Goal: Task Accomplishment & Management: Manage account settings

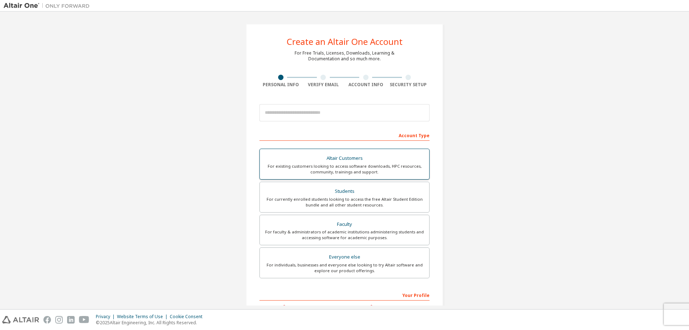
click at [377, 161] on div "Altair Customers" at bounding box center [344, 158] width 161 height 10
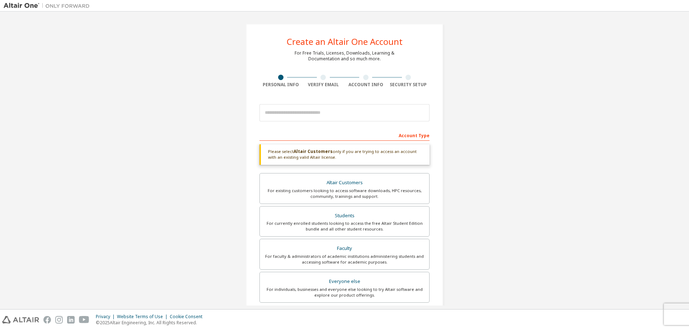
drag, startPoint x: 329, startPoint y: 157, endPoint x: 267, endPoint y: 151, distance: 63.0
click at [267, 151] on div "Please select Altair Customers only if you are trying to access an account with…" at bounding box center [344, 154] width 170 height 20
click at [306, 183] on div "Altair Customers" at bounding box center [344, 183] width 161 height 10
drag, startPoint x: 328, startPoint y: 159, endPoint x: 254, endPoint y: 148, distance: 75.0
click at [254, 148] on div "Create an Altair One Account For Free Trials, Licenses, Downloads, Learning & D…" at bounding box center [344, 217] width 197 height 387
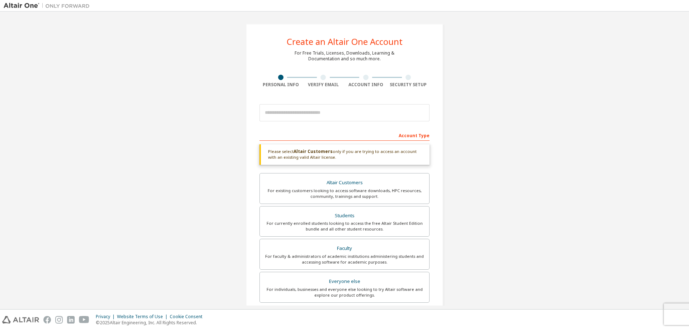
copy div "Please select Altair Customers only if you are trying to access an account with…"
click at [304, 107] on input "email" at bounding box center [344, 112] width 170 height 17
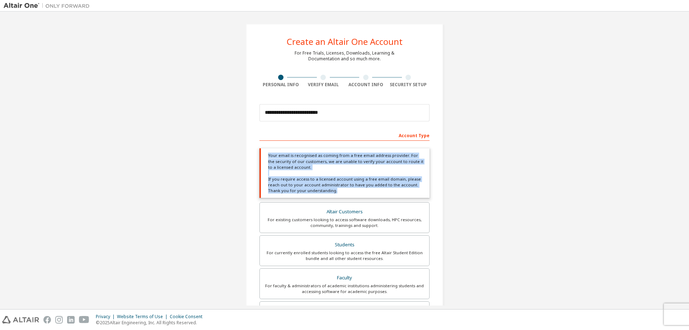
drag, startPoint x: 335, startPoint y: 192, endPoint x: 254, endPoint y: 152, distance: 90.2
click at [254, 152] on div "**********" at bounding box center [344, 232] width 197 height 417
copy div "Your email is recognised as coming from a free email address provider. For the …"
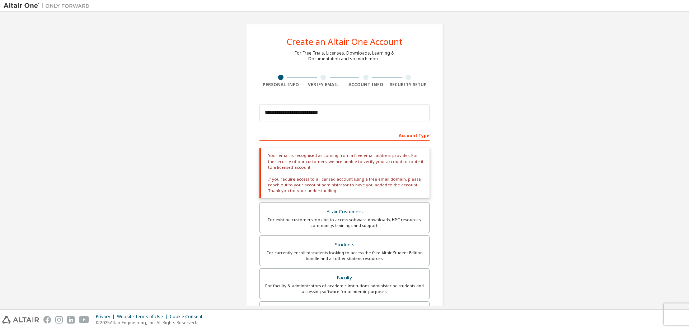
click at [536, 79] on div "**********" at bounding box center [345, 232] width 682 height 434
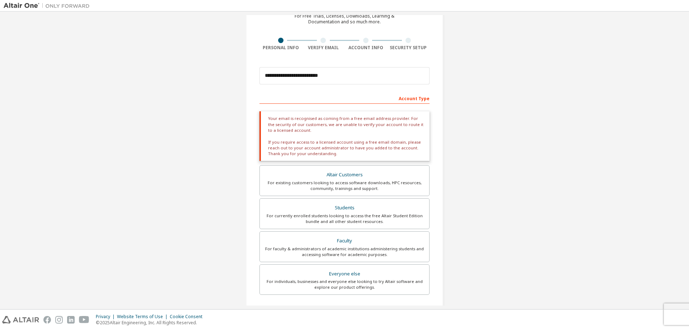
scroll to position [72, 0]
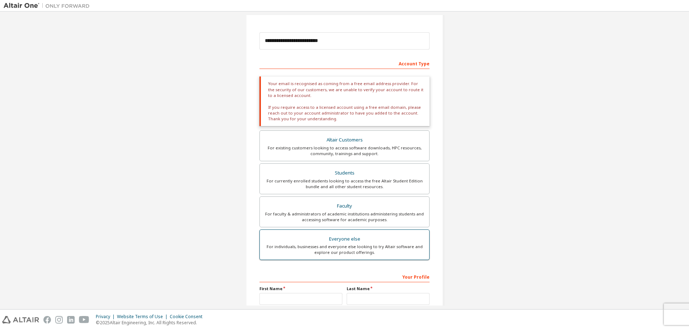
click at [344, 247] on div "For individuals, businesses and everyone else looking to try Altair software an…" at bounding box center [344, 249] width 161 height 11
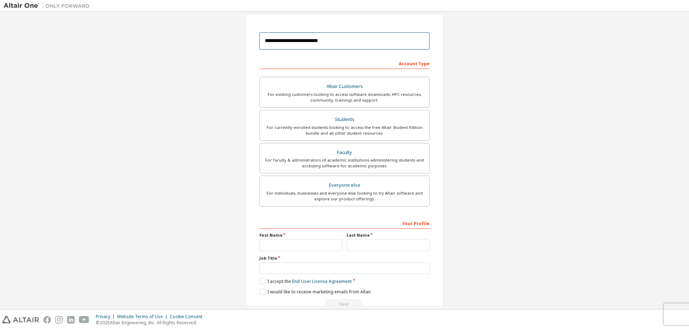
click at [408, 47] on input "**********" at bounding box center [344, 40] width 170 height 17
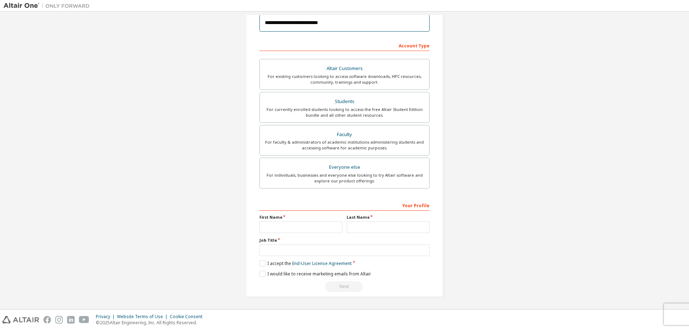
scroll to position [0, 0]
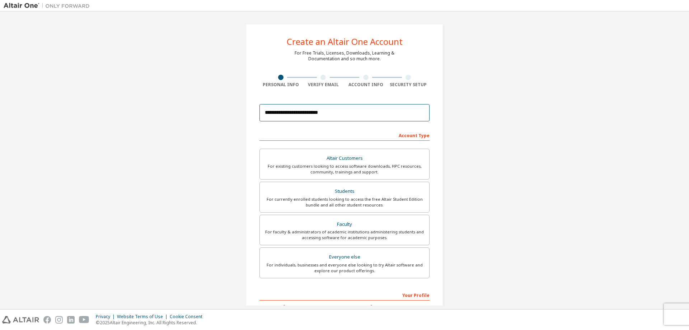
drag, startPoint x: 335, startPoint y: 109, endPoint x: 187, endPoint y: 112, distance: 148.2
click at [187, 112] on div "**********" at bounding box center [345, 205] width 682 height 380
click at [524, 116] on div "**********" at bounding box center [345, 205] width 682 height 380
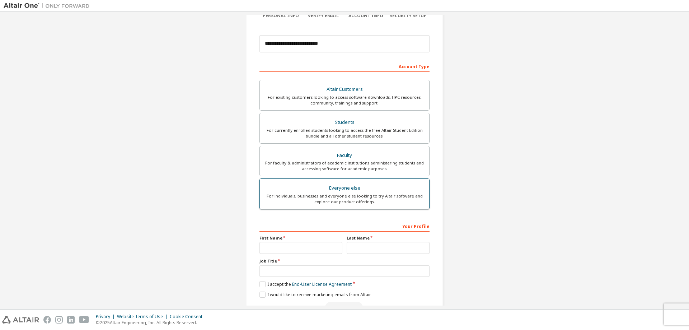
scroll to position [72, 0]
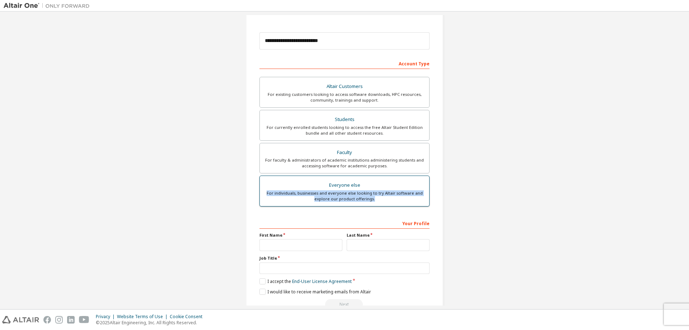
drag, startPoint x: 379, startPoint y: 201, endPoint x: 265, endPoint y: 191, distance: 114.5
click at [265, 191] on div "For individuals, businesses and everyone else looking to try Altair software an…" at bounding box center [344, 195] width 161 height 11
copy div "For individuals, businesses and everyone else looking to try Altair software an…"
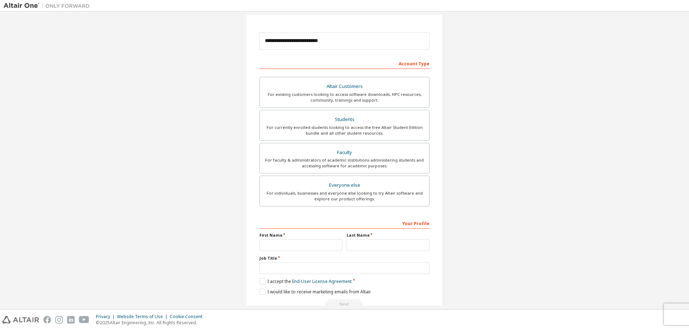
click at [162, 149] on div "**********" at bounding box center [345, 133] width 682 height 380
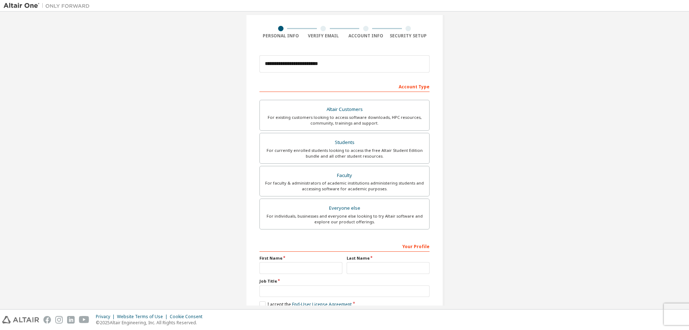
scroll to position [90, 0]
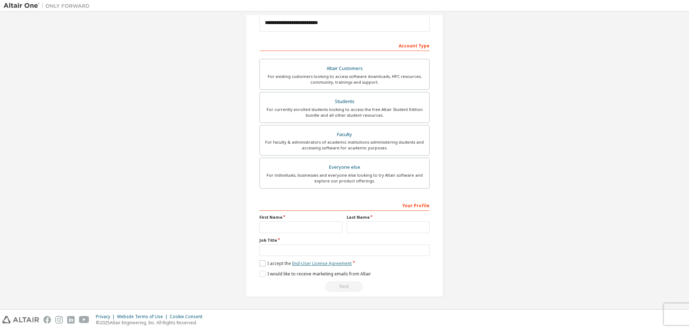
drag, startPoint x: 350, startPoint y: 264, endPoint x: 295, endPoint y: 263, distance: 54.9
click at [295, 263] on div "I accept the End-User License Agreement" at bounding box center [344, 263] width 170 height 6
drag, startPoint x: 255, startPoint y: 265, endPoint x: 380, endPoint y: 267, distance: 124.9
click at [382, 265] on div "**********" at bounding box center [344, 115] width 197 height 363
drag, startPoint x: 372, startPoint y: 278, endPoint x: 394, endPoint y: 287, distance: 24.1
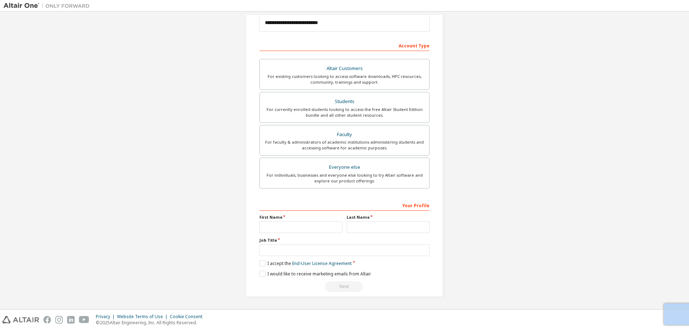
click at [316, 263] on div "Your Profile First Name Last Name Job Title Please provide State/Province to he…" at bounding box center [344, 245] width 170 height 93
click at [401, 290] on div "Next" at bounding box center [344, 286] width 170 height 11
drag, startPoint x: 374, startPoint y: 293, endPoint x: 219, endPoint y: 257, distance: 159.2
click at [219, 257] on div "**********" at bounding box center [345, 115] width 682 height 380
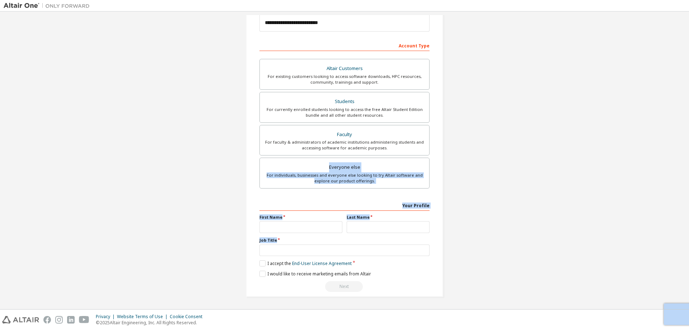
drag, startPoint x: 269, startPoint y: 170, endPoint x: 363, endPoint y: 302, distance: 162.6
click at [363, 302] on div "**********" at bounding box center [344, 115] width 215 height 380
click at [534, 296] on div "**********" at bounding box center [345, 115] width 682 height 380
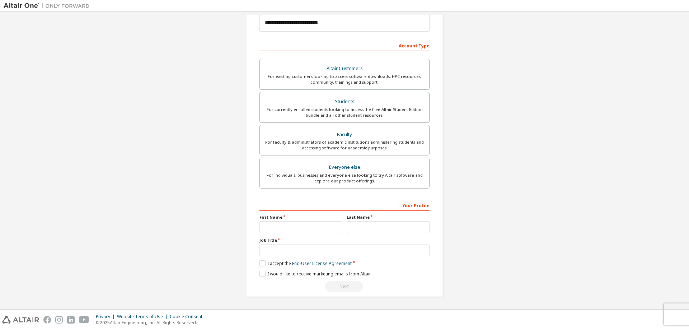
click at [481, 196] on div "**********" at bounding box center [345, 115] width 682 height 380
drag, startPoint x: 264, startPoint y: 223, endPoint x: 328, endPoint y: 224, distance: 64.2
click at [266, 224] on input "text" at bounding box center [300, 227] width 83 height 12
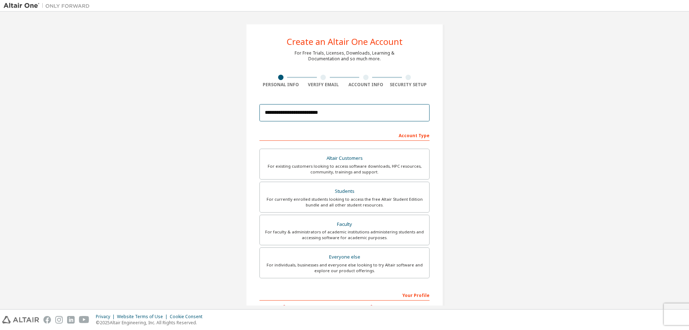
drag, startPoint x: 333, startPoint y: 113, endPoint x: 5, endPoint y: 110, distance: 327.9
click at [6, 110] on div "**********" at bounding box center [345, 205] width 682 height 380
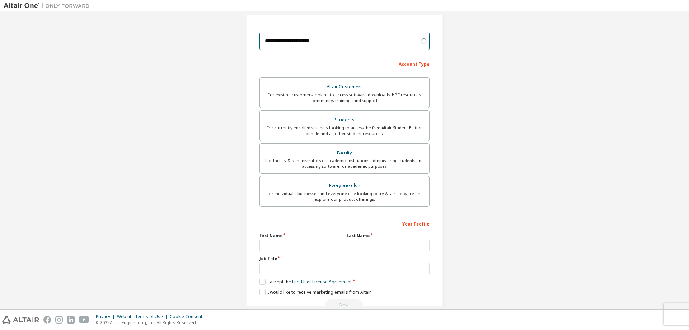
scroll to position [72, 0]
type input "**********"
click at [281, 243] on input "text" at bounding box center [300, 245] width 83 height 12
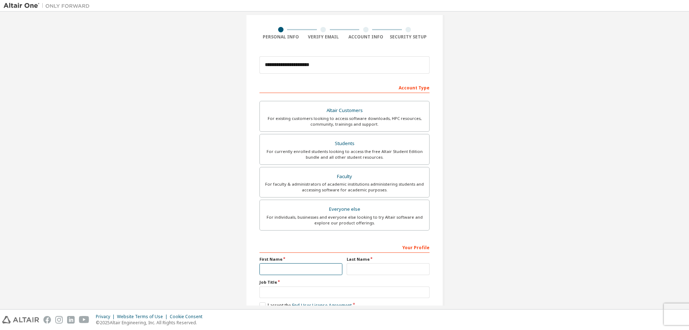
scroll to position [90, 0]
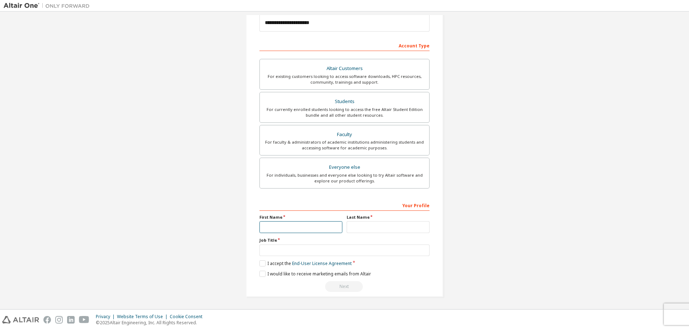
click at [278, 225] on input "text" at bounding box center [300, 227] width 83 height 12
type input "***"
click at [379, 226] on input "text" at bounding box center [388, 227] width 83 height 12
type input "******"
click at [310, 254] on input "text" at bounding box center [344, 250] width 170 height 12
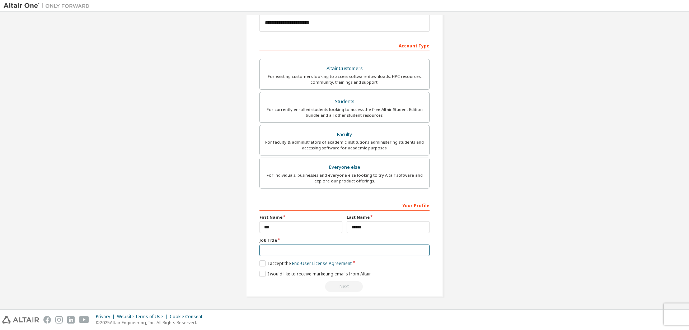
click at [285, 245] on input "text" at bounding box center [344, 250] width 170 height 12
paste input "**********"
type input "**********"
click at [262, 262] on label "I accept the End-User License Agreement" at bounding box center [305, 263] width 92 height 6
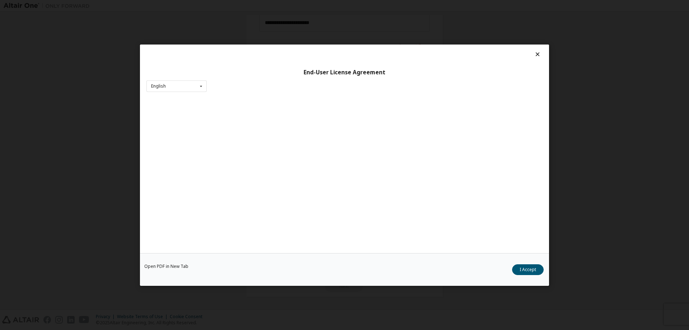
click at [261, 270] on div "Open PDF in New Tab I Accept" at bounding box center [344, 269] width 409 height 33
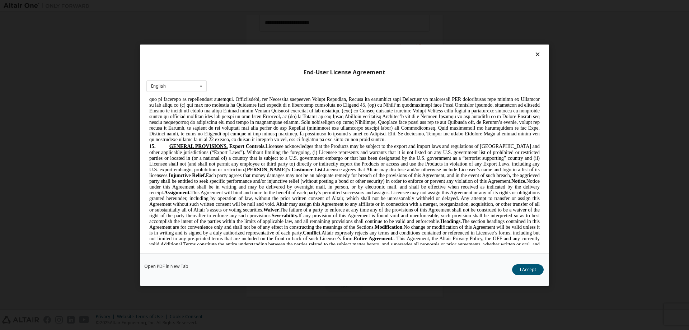
scroll to position [1817, 0]
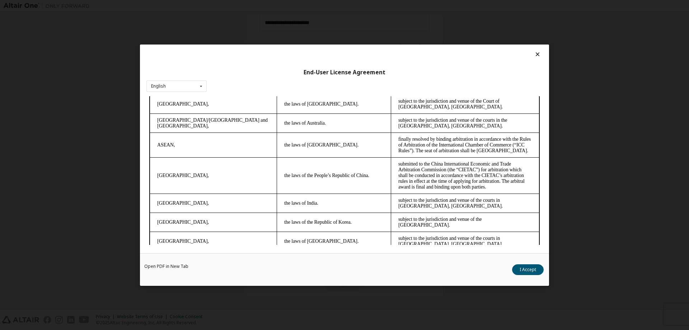
drag, startPoint x: 539, startPoint y: 122, endPoint x: 683, endPoint y: 350, distance: 270.1
click at [527, 268] on button "I Accept" at bounding box center [528, 269] width 32 height 11
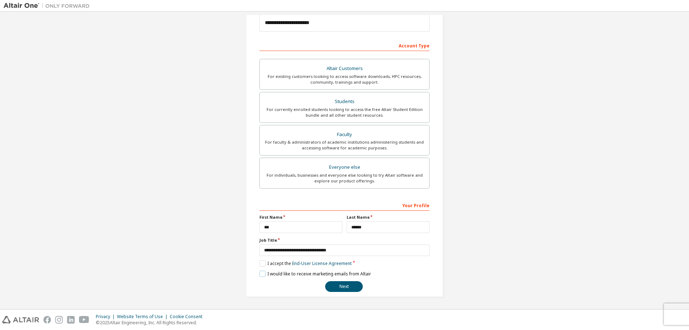
click at [261, 274] on label "I would like to receive marketing emails from Altair" at bounding box center [315, 274] width 112 height 6
click at [338, 288] on button "Next" at bounding box center [344, 286] width 38 height 11
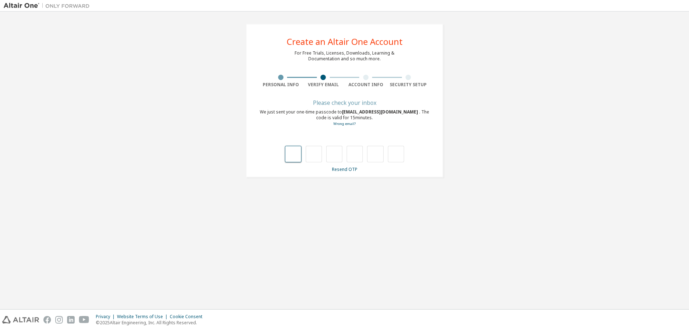
scroll to position [0, 0]
click at [427, 94] on div "**********" at bounding box center [344, 101] width 197 height 154
click at [529, 107] on div "**********" at bounding box center [345, 100] width 682 height 171
drag, startPoint x: 261, startPoint y: 112, endPoint x: 386, endPoint y: 118, distance: 125.0
click at [386, 118] on div "We just sent your one-time passcode to wyhsu@mail.cgu.edu.tw . The code is vali…" at bounding box center [344, 118] width 170 height 18
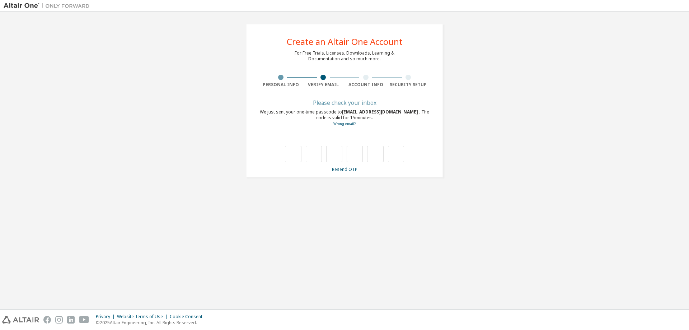
click at [388, 118] on div "We just sent your one-time passcode to wyhsu@mail.cgu.edu.tw . The code is vali…" at bounding box center [344, 118] width 170 height 18
click at [343, 124] on link "Wrong email?" at bounding box center [344, 123] width 22 height 5
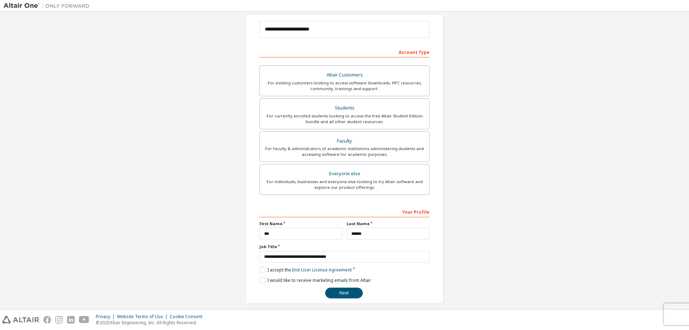
scroll to position [90, 0]
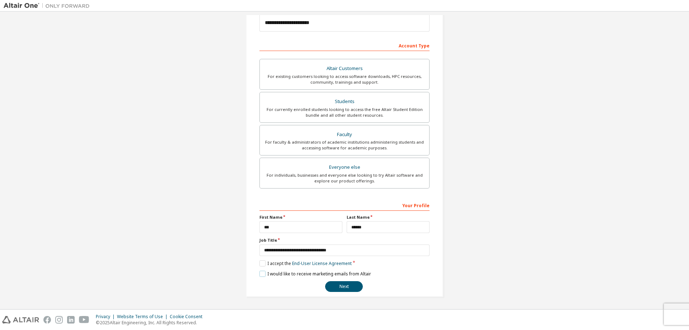
click at [262, 274] on label "I would like to receive marketing emails from Altair" at bounding box center [315, 274] width 112 height 6
click at [335, 284] on button "Next" at bounding box center [344, 286] width 38 height 11
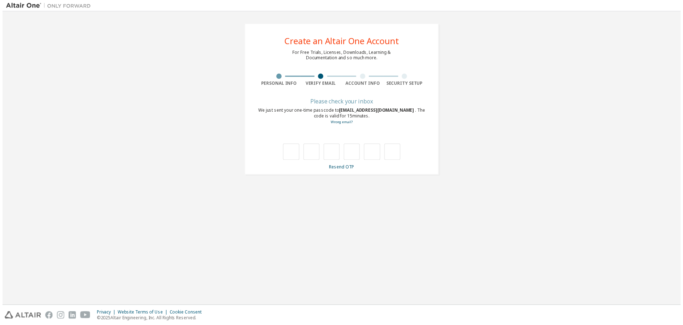
scroll to position [0, 0]
click at [565, 114] on div "**********" at bounding box center [345, 100] width 682 height 171
drag, startPoint x: 341, startPoint y: 111, endPoint x: 389, endPoint y: 111, distance: 48.1
click at [389, 111] on span "wyhsu@mail.cgu.edu.tw" at bounding box center [380, 112] width 77 height 6
click at [367, 119] on div "We just sent your one-time passcode to wyhsu@mail.cgu.edu.tw . The code is vali…" at bounding box center [344, 118] width 170 height 18
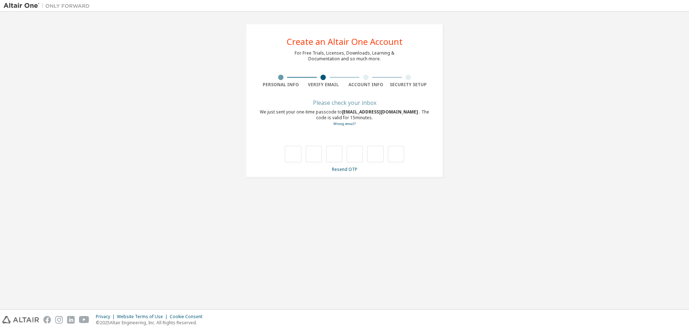
drag, startPoint x: 357, startPoint y: 116, endPoint x: 257, endPoint y: 106, distance: 100.2
click at [257, 106] on div "**********" at bounding box center [344, 101] width 197 height 154
click at [267, 113] on div "We just sent your one-time passcode to wyhsu@mail.cgu.edu.tw . The code is vali…" at bounding box center [344, 118] width 170 height 18
drag, startPoint x: 312, startPoint y: 101, endPoint x: 368, endPoint y: 127, distance: 61.3
click at [368, 127] on div "Please check your inbox We just sent your one-time passcode to wyhsu@mail.cgu.e…" at bounding box center [344, 136] width 170 height 72
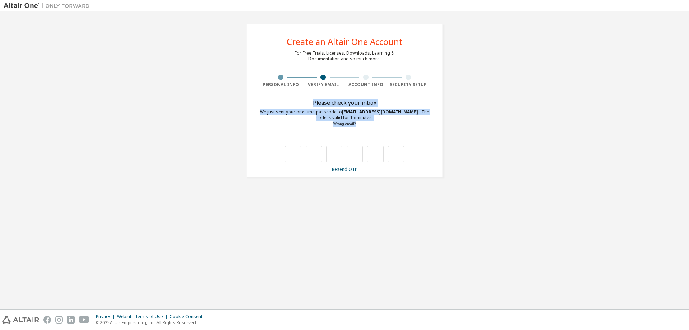
copy div "Please check your inbox We just sent your one-time passcode to wyhsu@mail.cgu.e…"
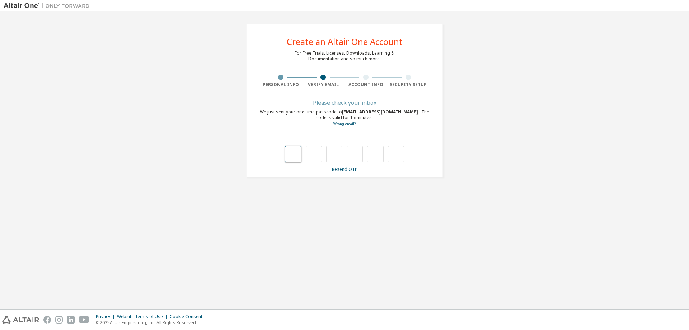
click at [296, 156] on input "text" at bounding box center [293, 154] width 16 height 17
type input "*"
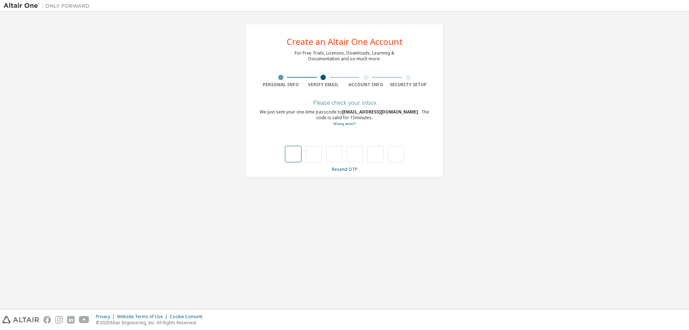
type input "*"
click at [292, 155] on input "text" at bounding box center [293, 154] width 16 height 17
type input "*"
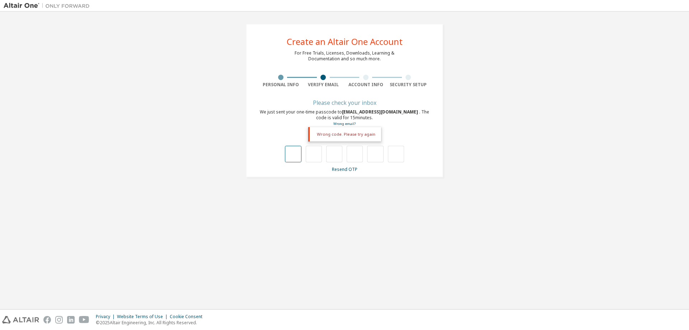
type input "*"
click at [287, 155] on input "text" at bounding box center [293, 154] width 16 height 17
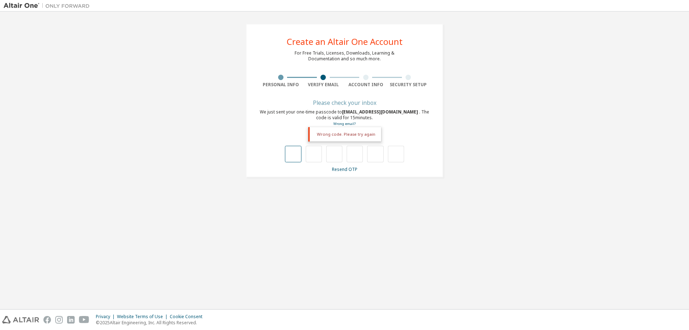
type input "*"
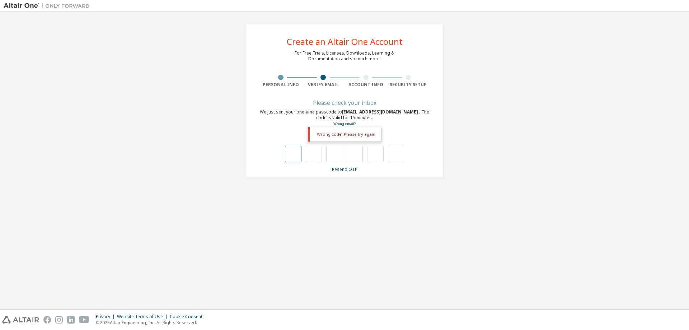
type input "*"
click at [361, 138] on div "Wrong code. Please try again" at bounding box center [344, 134] width 73 height 14
click at [362, 134] on div "Wrong code. Please try again" at bounding box center [344, 134] width 73 height 14
click at [334, 134] on div "Wrong code. Please try again" at bounding box center [344, 134] width 73 height 14
drag, startPoint x: 371, startPoint y: 134, endPoint x: 291, endPoint y: 131, distance: 80.1
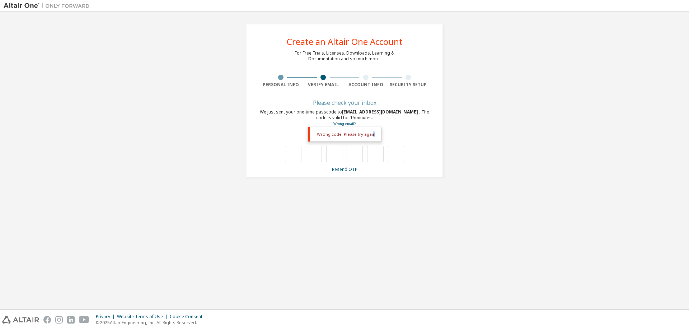
click at [293, 131] on div "Wrong code. Please try again" at bounding box center [344, 146] width 170 height 31
click at [234, 122] on div "**********" at bounding box center [345, 100] width 682 height 171
click at [375, 111] on span "wyhsu@mail.cgu.edu.tw" at bounding box center [380, 112] width 77 height 6
click at [339, 170] on link "Resend OTP" at bounding box center [344, 169] width 25 height 6
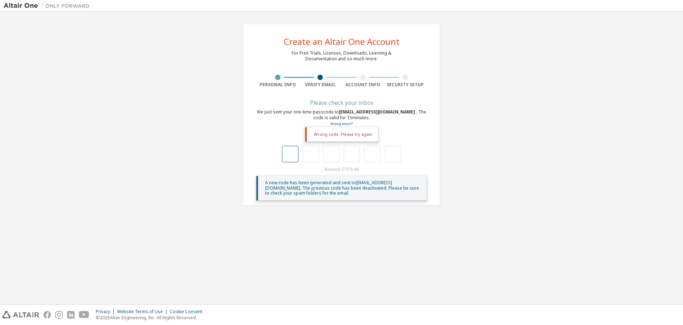
drag, startPoint x: 302, startPoint y: 149, endPoint x: 293, endPoint y: 152, distance: 8.7
click at [302, 149] on div at bounding box center [341, 154] width 119 height 17
click at [291, 153] on input "text" at bounding box center [290, 154] width 16 height 17
type input "*"
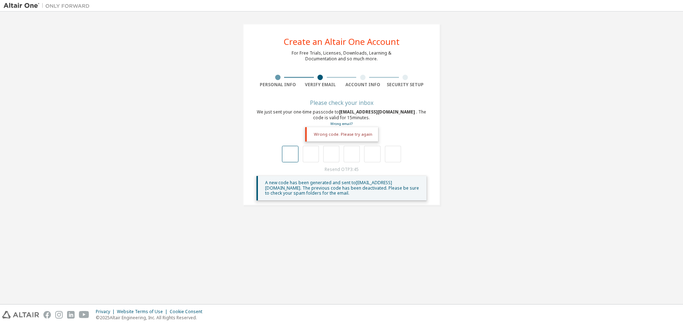
type input "*"
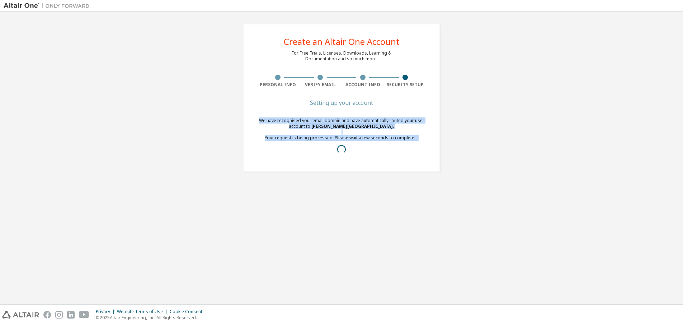
drag, startPoint x: 260, startPoint y: 121, endPoint x: 417, endPoint y: 139, distance: 157.4
click at [417, 139] on div "We have recognised your email domain and have automatically routed your user ac…" at bounding box center [342, 138] width 170 height 40
copy div "We have recognised your email domain and have automatically routed your user ac…"
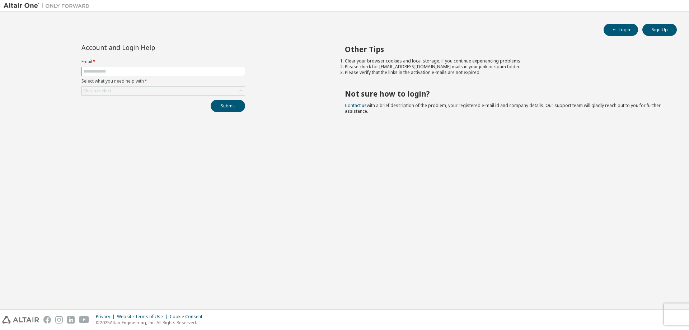
click at [99, 70] on input "text" at bounding box center [163, 72] width 160 height 6
drag, startPoint x: 340, startPoint y: 59, endPoint x: 383, endPoint y: 114, distance: 70.3
click at [383, 114] on div "Other Tips Clear your browser cookies and local storage, if you continue experi…" at bounding box center [504, 170] width 363 height 252
copy div "Clear your browser cookies and local storage, if you continue experiencing prob…"
click at [390, 116] on div "Other Tips Clear your browser cookies and local storage, if you continue experi…" at bounding box center [504, 170] width 363 height 252
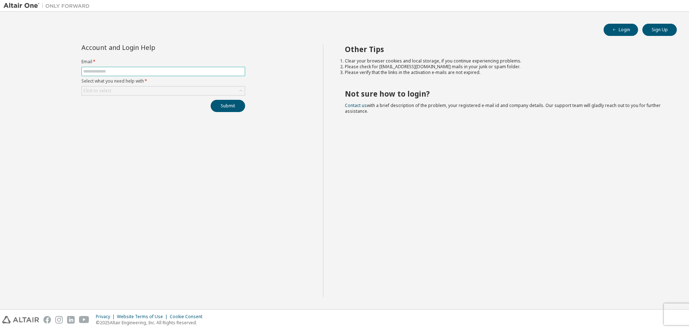
click at [101, 70] on input "text" at bounding box center [163, 72] width 160 height 6
click at [99, 81] on label "Select what you need help with *" at bounding box center [163, 81] width 164 height 6
click at [99, 91] on div "Click to select" at bounding box center [97, 91] width 28 height 6
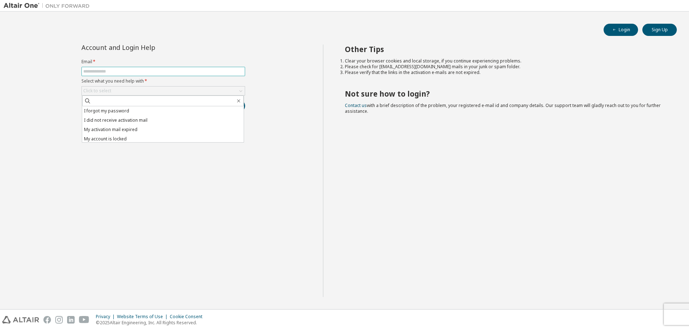
click at [112, 69] on input "text" at bounding box center [163, 72] width 160 height 6
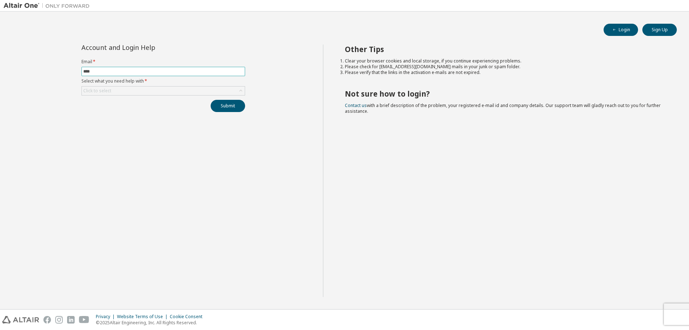
drag, startPoint x: 93, startPoint y: 71, endPoint x: 77, endPoint y: 74, distance: 16.0
click at [77, 74] on div "Account and Login Help Email * **** Select what you need help with * Click to s…" at bounding box center [163, 77] width 172 height 67
paste input "**********"
type input "**********"
click at [93, 131] on div "**********" at bounding box center [163, 170] width 319 height 252
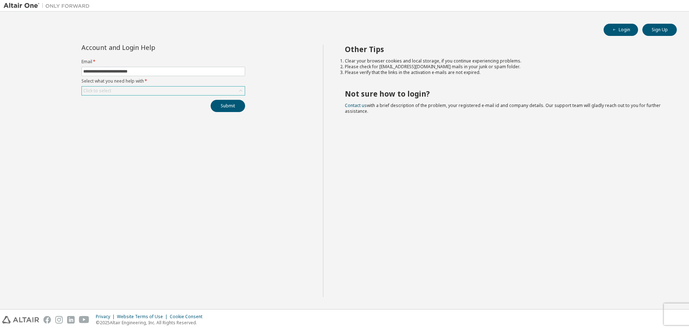
click at [126, 93] on div "Click to select" at bounding box center [163, 90] width 163 height 9
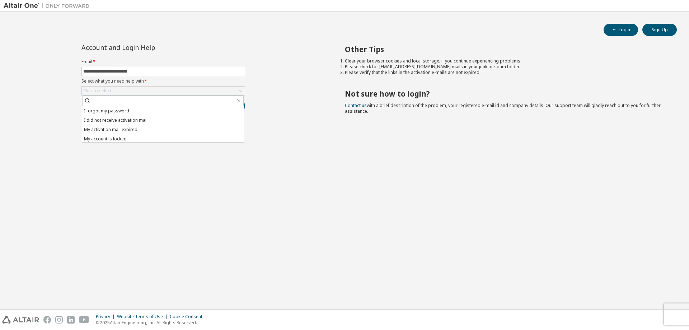
click at [120, 110] on li "I forgot my password" at bounding box center [162, 110] width 161 height 9
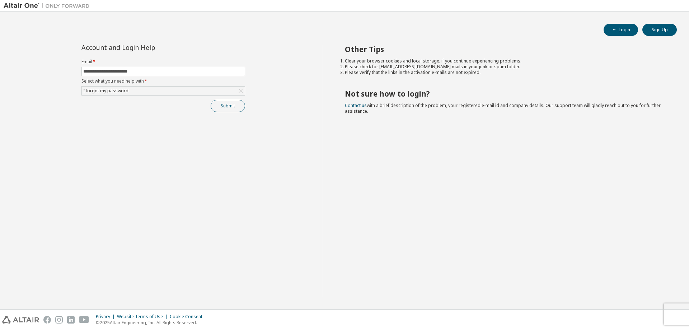
drag, startPoint x: 112, startPoint y: 136, endPoint x: 227, endPoint y: 104, distance: 120.2
click at [113, 135] on div "**********" at bounding box center [163, 170] width 319 height 252
click at [240, 102] on button "Submit" at bounding box center [228, 106] width 34 height 12
click at [230, 106] on button "Submit" at bounding box center [228, 106] width 34 height 12
drag, startPoint x: 624, startPoint y: 294, endPoint x: 581, endPoint y: 294, distance: 43.1
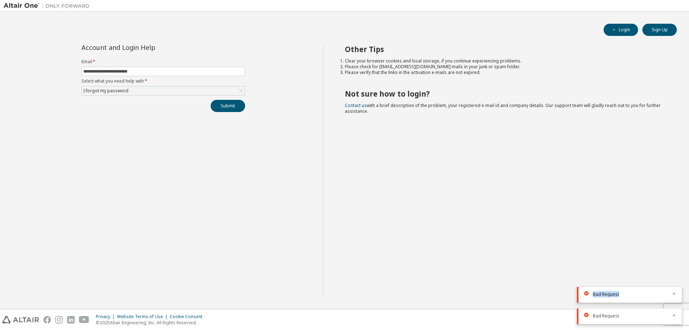
click at [581, 294] on div "Bad Request" at bounding box center [629, 295] width 105 height 16
drag, startPoint x: 441, startPoint y: 255, endPoint x: 422, endPoint y: 244, distance: 21.4
click at [439, 254] on div "Other Tips Clear your browser cookies and local storage, if you continue experi…" at bounding box center [504, 170] width 363 height 252
click at [626, 292] on div "Bad Request" at bounding box center [630, 294] width 75 height 6
click at [609, 291] on div "Bad Request" at bounding box center [629, 295] width 105 height 16
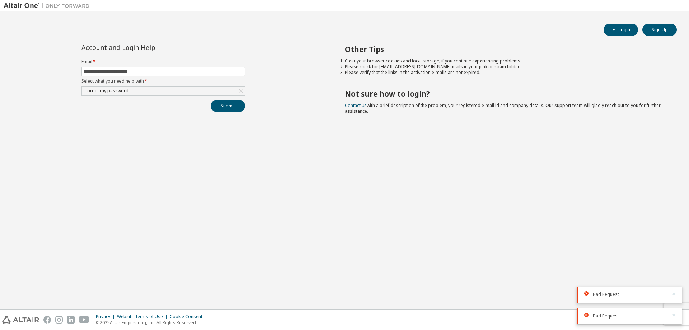
click at [607, 293] on span "Bad Request" at bounding box center [606, 294] width 26 height 6
click at [673, 293] on icon "button" at bounding box center [674, 293] width 4 height 4
drag, startPoint x: 676, startPoint y: 316, endPoint x: 625, endPoint y: 305, distance: 51.3
click at [675, 315] on icon "button" at bounding box center [674, 315] width 4 height 4
drag, startPoint x: 458, startPoint y: 256, endPoint x: 420, endPoint y: 241, distance: 41.3
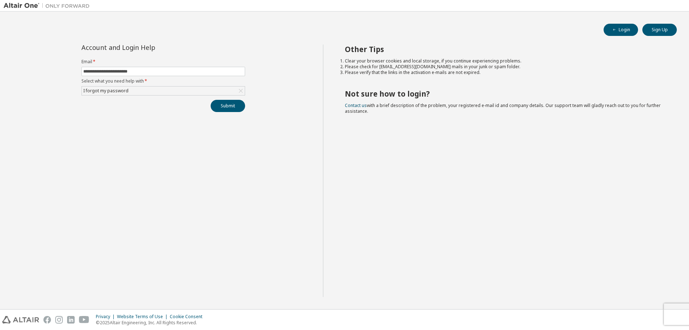
click at [458, 256] on div "Other Tips Clear your browser cookies and local storage, if you continue experi…" at bounding box center [504, 170] width 363 height 252
click at [227, 106] on button "Submit" at bounding box center [228, 106] width 34 height 12
click at [372, 131] on div "Other Tips Clear your browser cookies and local storage, if you continue experi…" at bounding box center [504, 170] width 363 height 252
click at [122, 90] on div "I forgot my password" at bounding box center [105, 91] width 47 height 8
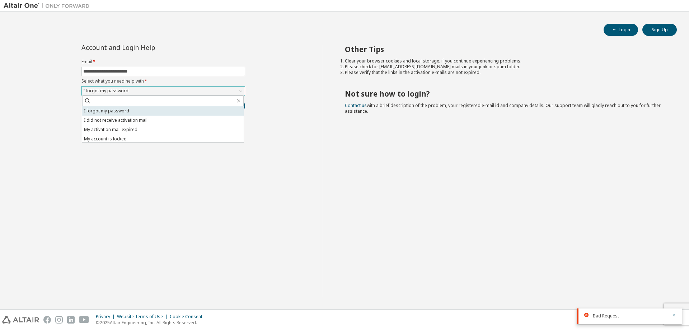
click at [134, 111] on li "I forgot my password" at bounding box center [162, 110] width 161 height 9
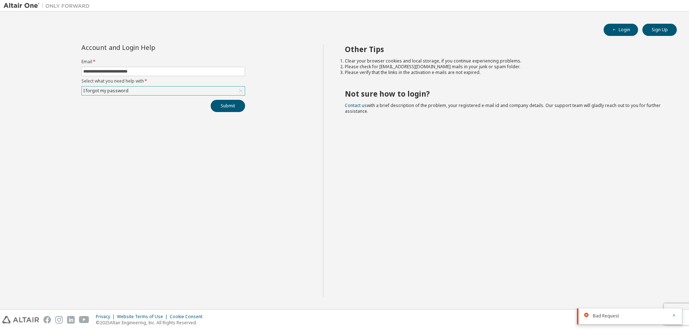
click at [126, 127] on div "**********" at bounding box center [163, 170] width 319 height 252
click at [149, 90] on div "Click to select" at bounding box center [163, 90] width 163 height 9
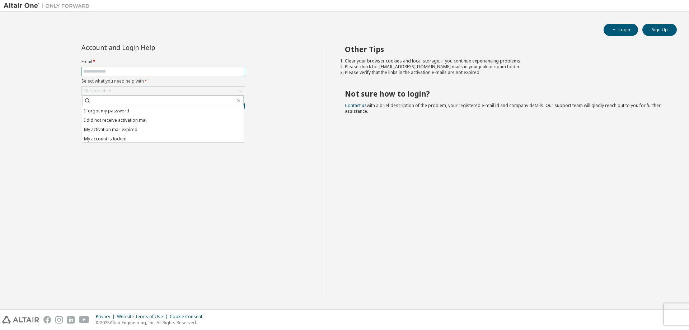
click at [136, 70] on input "text" at bounding box center [163, 72] width 160 height 6
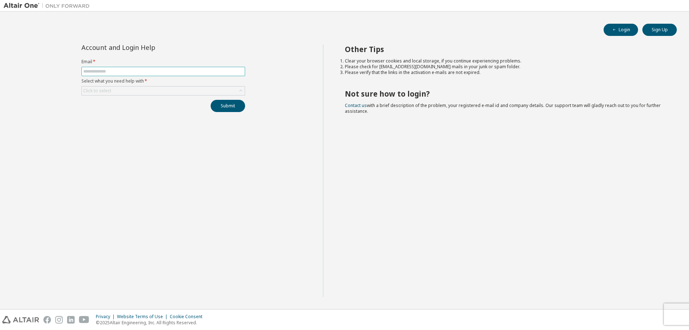
click at [136, 70] on input "text" at bounding box center [163, 72] width 160 height 6
paste input "**********"
type input "**********"
click at [108, 91] on div "Click to select" at bounding box center [97, 91] width 28 height 6
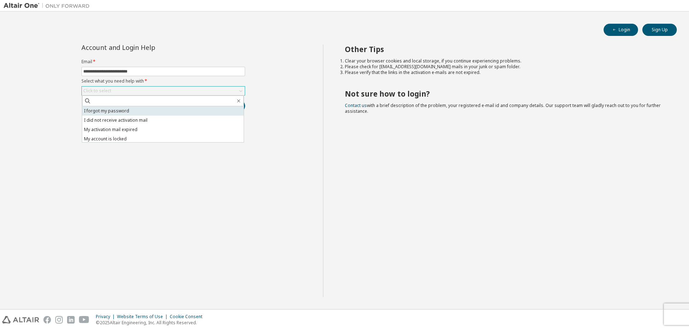
click at [114, 108] on li "I forgot my password" at bounding box center [162, 110] width 161 height 9
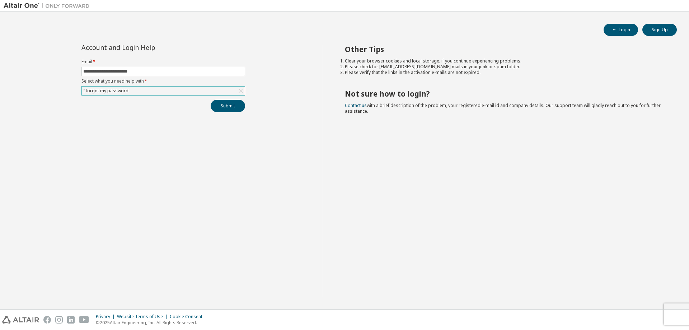
click at [114, 141] on div "**********" at bounding box center [163, 170] width 319 height 252
click at [222, 108] on button "Submit" at bounding box center [228, 106] width 34 height 12
drag, startPoint x: 618, startPoint y: 313, endPoint x: 586, endPoint y: 312, distance: 31.6
click at [588, 313] on div "Bad Request" at bounding box center [629, 316] width 105 height 16
click at [513, 230] on div "Other Tips Clear your browser cookies and local storage, if you continue experi…" at bounding box center [504, 170] width 363 height 252
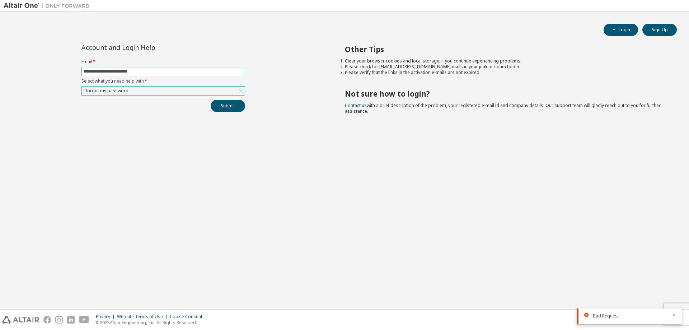
click at [107, 72] on input "**********" at bounding box center [163, 72] width 160 height 6
click at [110, 88] on div "I forgot my password" at bounding box center [105, 91] width 47 height 8
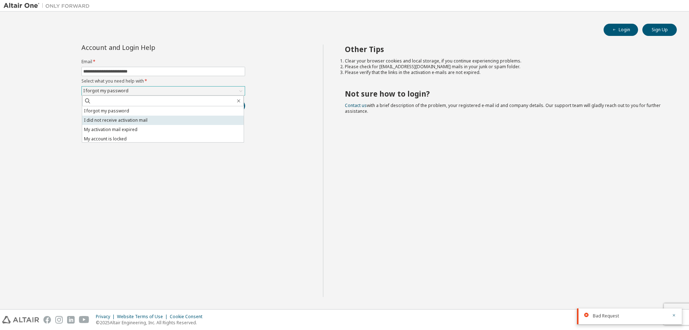
click at [139, 120] on li "I did not receive activation mail" at bounding box center [162, 120] width 161 height 9
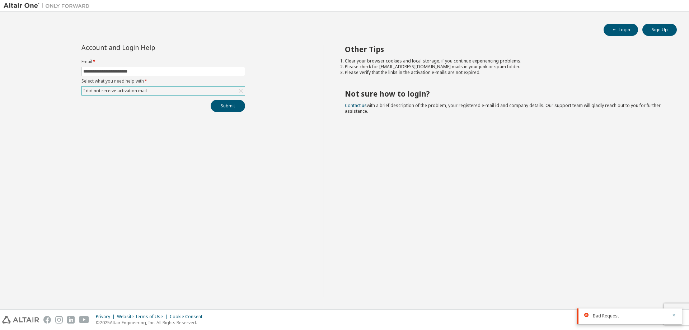
click at [151, 144] on div "**********" at bounding box center [163, 170] width 319 height 252
click at [234, 105] on button "Submit" at bounding box center [228, 106] width 34 height 12
click at [403, 161] on div "Other Tips Clear your browser cookies and local storage, if you continue experi…" at bounding box center [504, 170] width 363 height 252
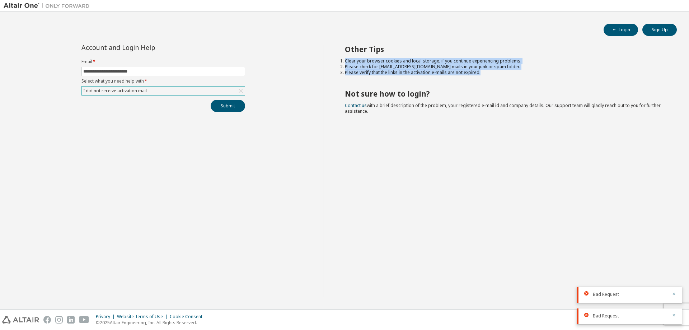
drag, startPoint x: 340, startPoint y: 62, endPoint x: 512, endPoint y: 73, distance: 171.9
click at [512, 73] on ol "Clear your browser cookies and local storage, if you continue experiencing prob…" at bounding box center [504, 66] width 319 height 17
copy ol "Clear your browser cookies and local storage, if you continue experiencing prob…"
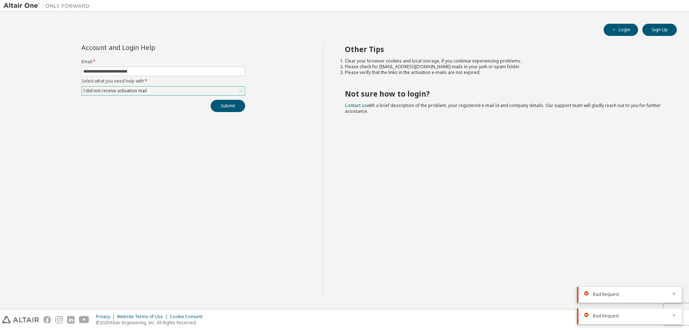
click at [477, 77] on div "Other Tips Clear your browser cookies and local storage, if you continue experi…" at bounding box center [504, 170] width 363 height 252
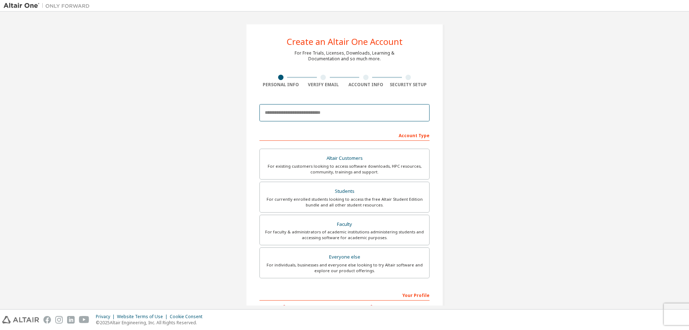
click at [300, 109] on input "email" at bounding box center [344, 112] width 170 height 17
type input "*"
type input "**********"
click at [518, 136] on div "**********" at bounding box center [345, 205] width 682 height 380
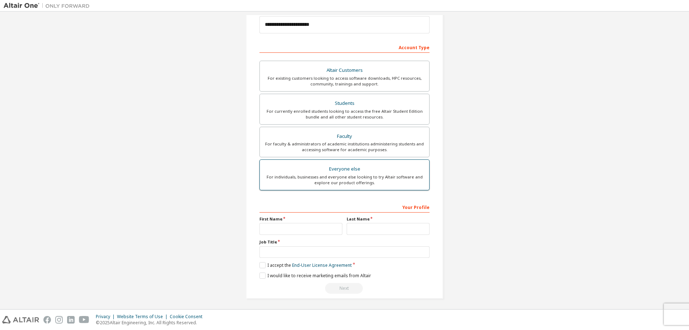
scroll to position [90, 0]
click at [339, 178] on div "For individuals, businesses and everyone else looking to try Altair software an…" at bounding box center [344, 177] width 161 height 11
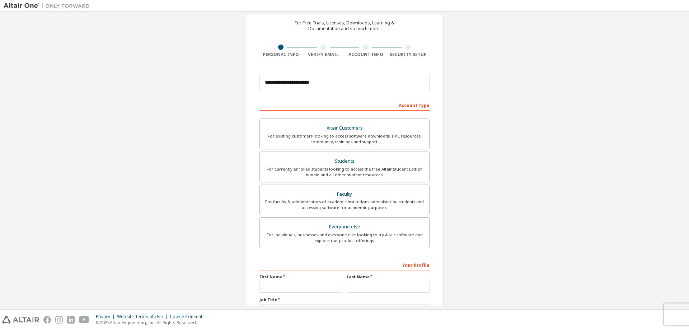
scroll to position [72, 0]
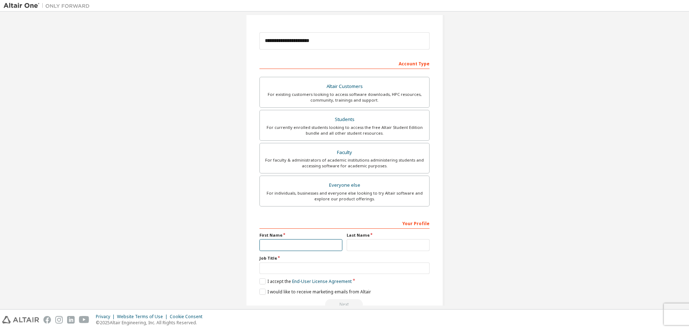
click at [286, 244] on input "text" at bounding box center [300, 245] width 83 height 12
type input "***"
click at [375, 252] on div "**********" at bounding box center [344, 263] width 170 height 93
click at [375, 245] on input "text" at bounding box center [388, 245] width 83 height 12
type input "*****"
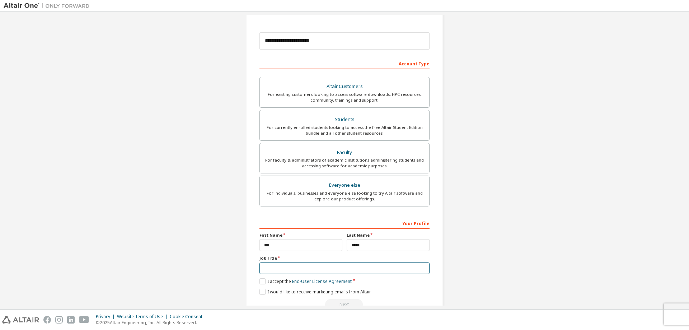
click at [298, 270] on input "text" at bounding box center [344, 268] width 170 height 12
paste input "**********"
type input "**********"
drag, startPoint x: 425, startPoint y: 265, endPoint x: 35, endPoint y: 265, distance: 389.6
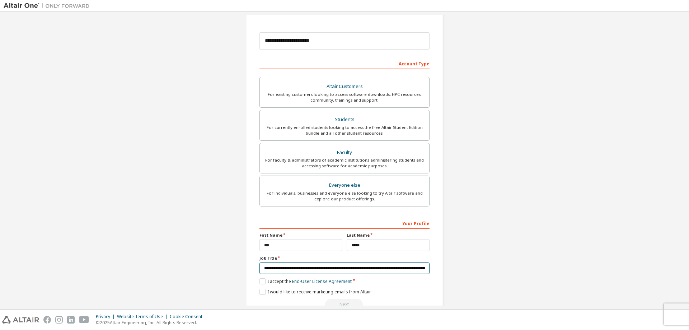
click at [35, 265] on div "**********" at bounding box center [345, 133] width 682 height 380
click at [289, 270] on input "text" at bounding box center [344, 268] width 170 height 12
paste input "**********"
type input "**********"
click at [259, 281] on label "I accept the End-User License Agreement" at bounding box center [305, 281] width 92 height 6
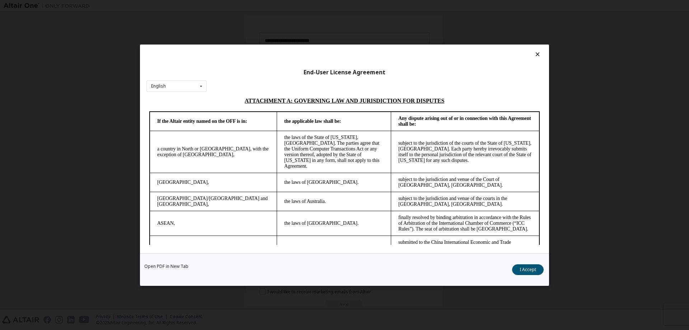
scroll to position [1817, 0]
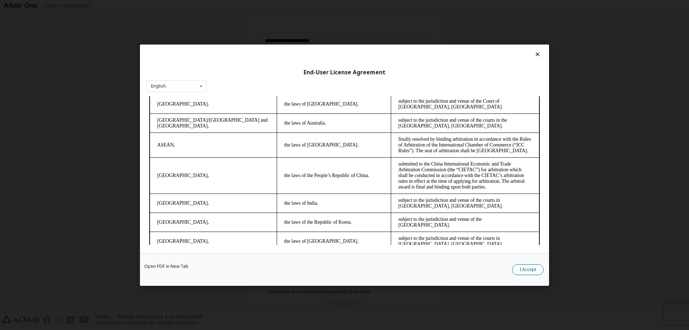
click at [524, 269] on button "I Accept" at bounding box center [528, 269] width 32 height 11
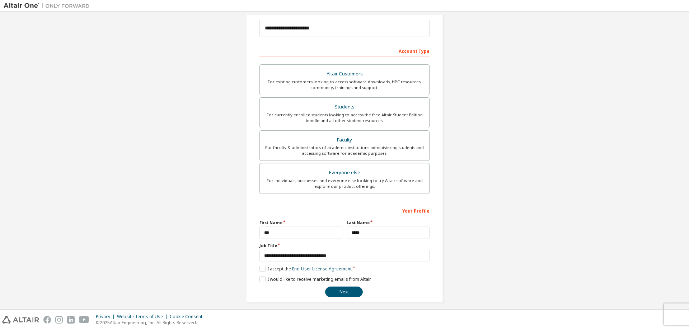
scroll to position [90, 0]
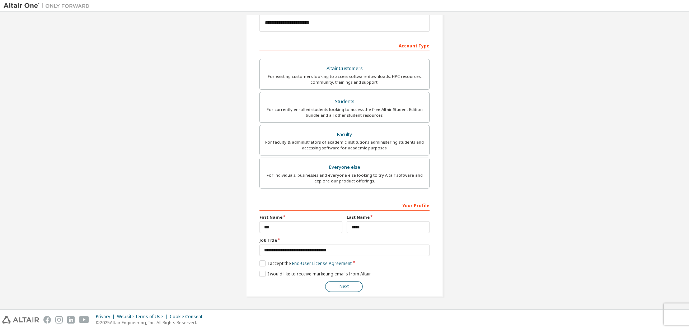
click at [340, 285] on button "Next" at bounding box center [344, 286] width 38 height 11
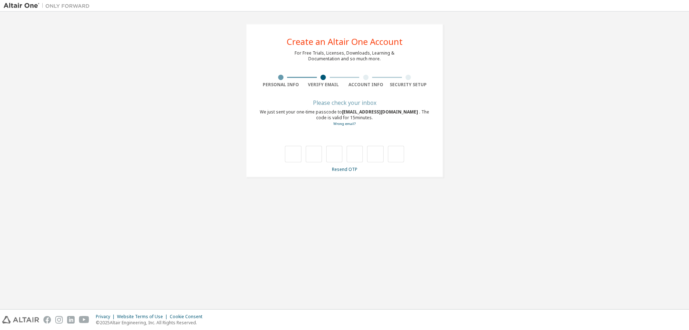
scroll to position [0, 0]
type input "*"
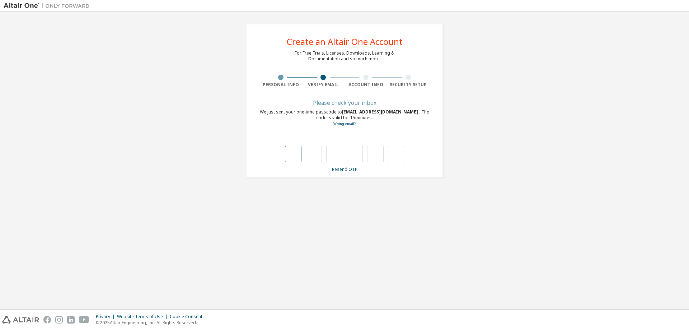
type input "*"
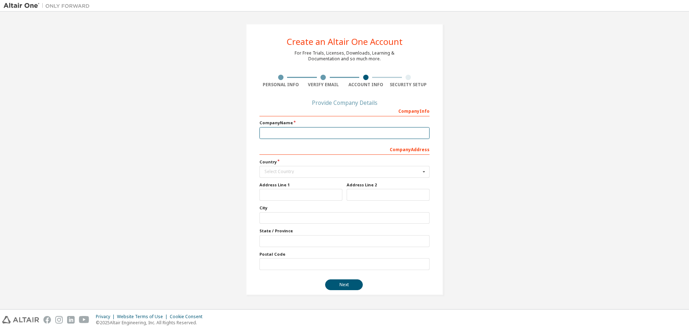
click at [289, 132] on input "text" at bounding box center [344, 133] width 170 height 12
type input "******"
click at [279, 174] on input "text" at bounding box center [344, 171] width 169 height 11
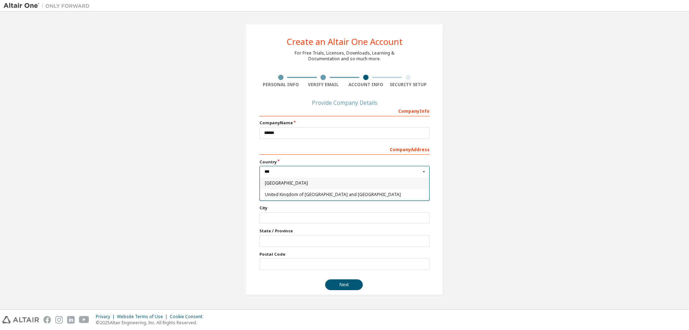
type input "***"
click at [280, 183] on span "Taiwan" at bounding box center [345, 183] width 160 height 4
type input "***"
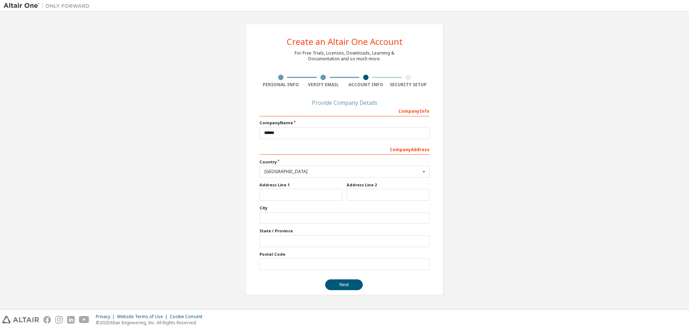
click at [226, 219] on div "Create an Altair One Account For Free Trials, Licenses, Downloads, Learning & D…" at bounding box center [345, 159] width 682 height 288
click at [348, 285] on button "Next" at bounding box center [344, 284] width 38 height 11
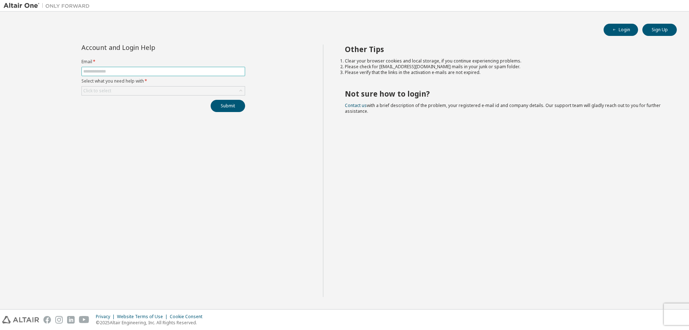
click at [116, 69] on input "text" at bounding box center [163, 72] width 160 height 6
type input "**********"
click at [103, 90] on div "Click to select" at bounding box center [97, 91] width 28 height 6
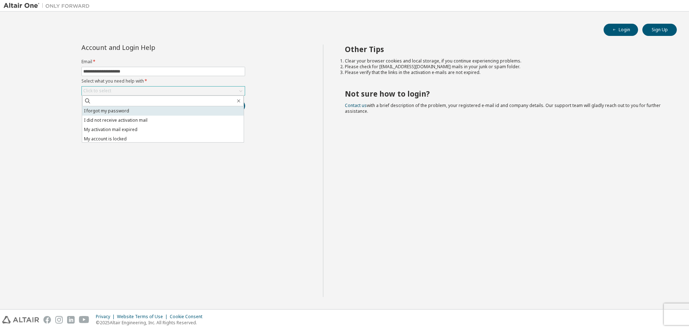
click at [99, 110] on li "I forgot my password" at bounding box center [162, 110] width 161 height 9
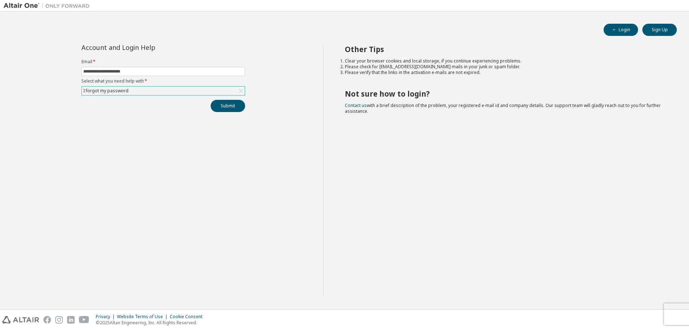
click at [44, 123] on div "**********" at bounding box center [163, 170] width 319 height 252
click at [228, 107] on button "Submit" at bounding box center [228, 106] width 34 height 12
click at [630, 311] on link "Altair support" at bounding box center [636, 310] width 29 height 6
click at [255, 62] on div "**********" at bounding box center [163, 170] width 319 height 252
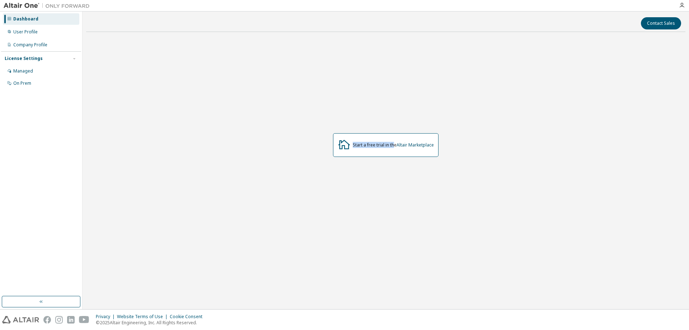
drag, startPoint x: 351, startPoint y: 144, endPoint x: 395, endPoint y: 145, distance: 43.4
click at [395, 145] on div "Start a free trial in the Altair Marketplace" at bounding box center [385, 145] width 105 height 24
click at [508, 145] on div "Start a free trial in the Altair Marketplace" at bounding box center [385, 145] width 599 height 214
click at [666, 22] on button "Contact Sales" at bounding box center [661, 23] width 40 height 12
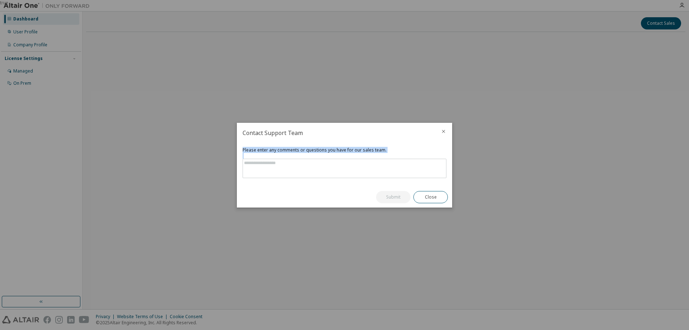
drag, startPoint x: 249, startPoint y: 150, endPoint x: 387, endPoint y: 155, distance: 137.9
click at [386, 155] on div "Please enter any comments or questions you have for our sales team." at bounding box center [345, 162] width 204 height 31
drag, startPoint x: 390, startPoint y: 151, endPoint x: 419, endPoint y: 141, distance: 30.5
click at [391, 151] on div "Please enter any comments or questions you have for our sales team." at bounding box center [345, 150] width 204 height 6
click at [443, 133] on icon "close" at bounding box center [444, 131] width 6 height 6
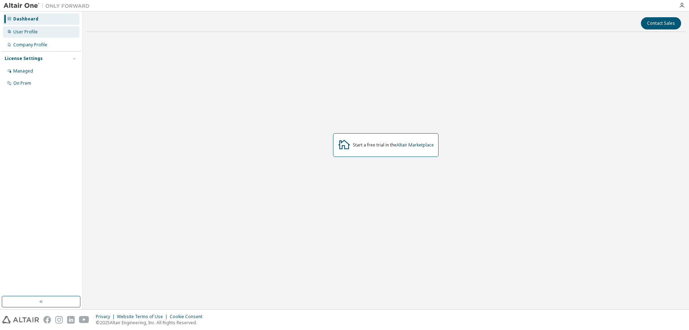
click at [27, 29] on div "User Profile" at bounding box center [25, 32] width 24 height 6
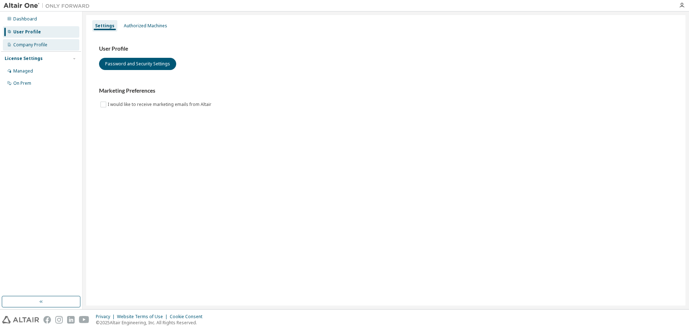
click at [20, 46] on div "Company Profile" at bounding box center [30, 45] width 34 height 6
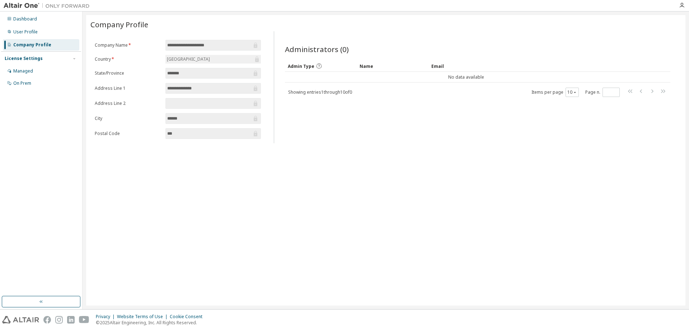
click at [192, 46] on input "**********" at bounding box center [209, 45] width 85 height 7
click at [198, 63] on form "**********" at bounding box center [178, 89] width 166 height 99
click at [536, 144] on div "**********" at bounding box center [385, 160] width 599 height 290
click at [314, 65] on div "Admin Type" at bounding box center [306, 66] width 36 height 6
click at [34, 31] on div "User Profile" at bounding box center [25, 32] width 24 height 6
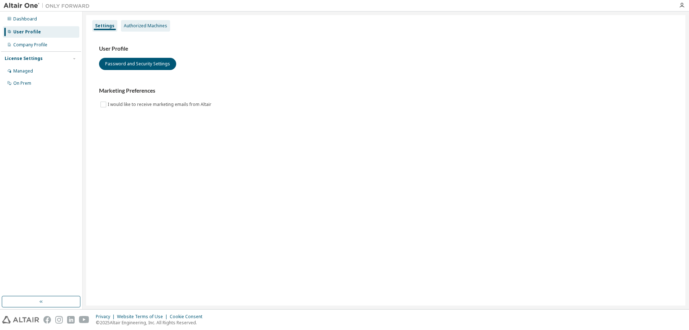
click at [148, 25] on div "Authorized Machines" at bounding box center [145, 26] width 43 height 6
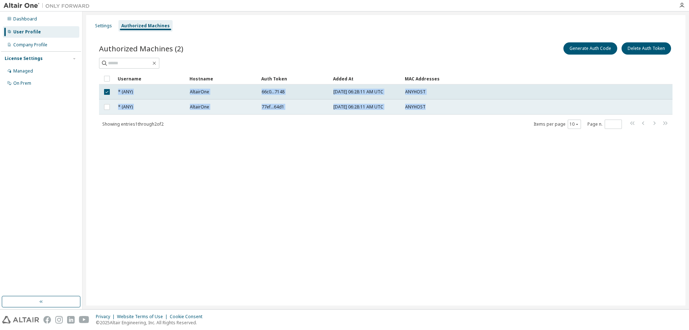
drag, startPoint x: 437, startPoint y: 107, endPoint x: 138, endPoint y: 100, distance: 299.6
click at [113, 89] on tbody "* (ANY) AltairOne 66c0...7148 2025-10-01 06:28:11 AM UTC ANYHOST * (ANY) Altair…" at bounding box center [385, 99] width 573 height 30
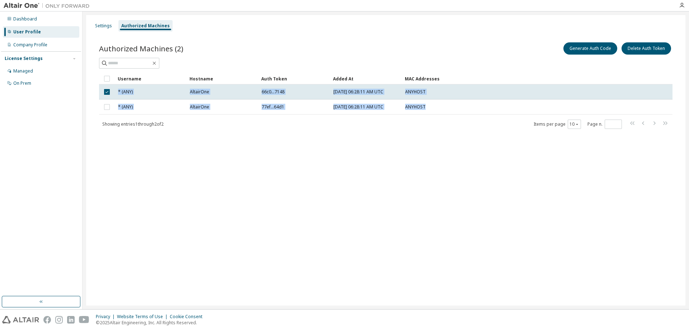
copy tbody "* (ANY) AltairOne 66c0...7148 2025-10-01 06:28:11 AM UTC ANYHOST * (ANY) Altair…"
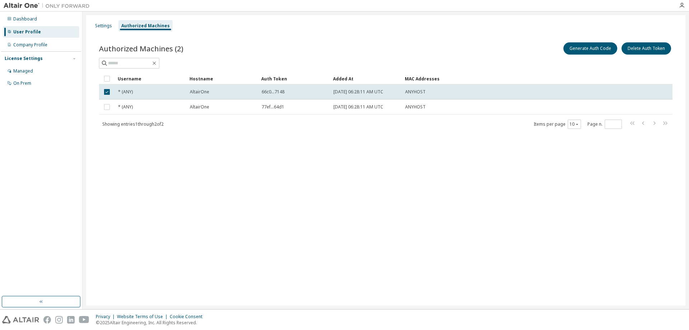
click at [261, 149] on div "Settings Authorized Machines Authorized Machines (2) Generate Auth Code Delete …" at bounding box center [385, 160] width 599 height 290
drag, startPoint x: 335, startPoint y: 90, endPoint x: 432, endPoint y: 93, distance: 96.5
click at [432, 93] on tr "* (ANY) AltairOne 66c0...7148 2025-10-01 06:28:11 AM UTC ANYHOST" at bounding box center [385, 91] width 573 height 15
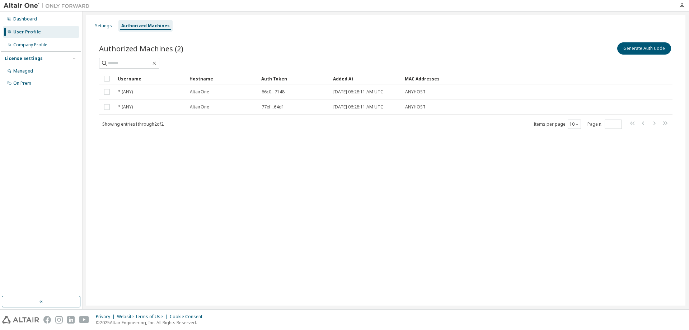
click at [433, 93] on div "ANYHOST" at bounding box center [501, 92] width 192 height 6
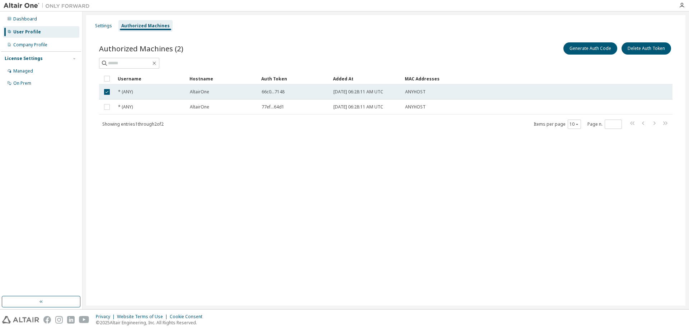
click at [416, 93] on span "ANYHOST" at bounding box center [415, 92] width 20 height 6
drag, startPoint x: 427, startPoint y: 91, endPoint x: 142, endPoint y: 88, distance: 284.5
click at [142, 88] on tr "* (ANY) AltairOne 66c0...7148 2025-10-01 06:28:11 AM UTC ANYHOST" at bounding box center [385, 91] width 573 height 15
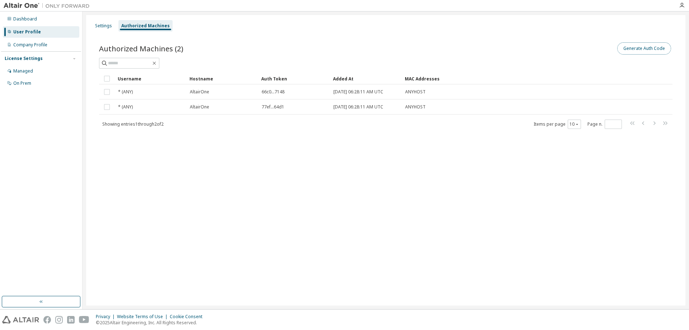
click at [640, 45] on button "Generate Auth Code" at bounding box center [644, 48] width 54 height 12
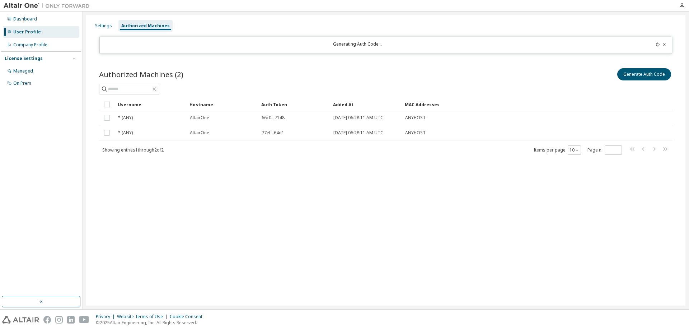
click at [215, 67] on div "Authorized Machines (2) Generate Auth Code" at bounding box center [385, 74] width 573 height 15
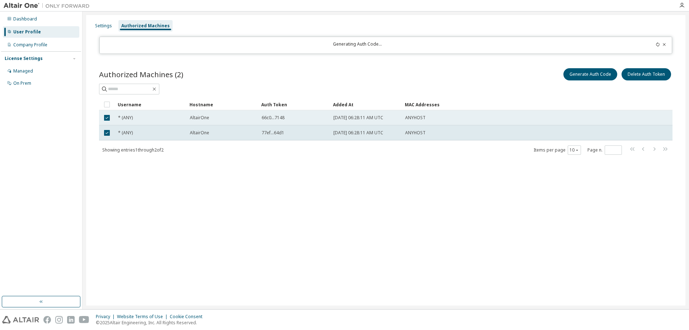
click at [368, 122] on td "2025-10-01 06:28:11 AM UTC" at bounding box center [366, 117] width 72 height 15
click at [348, 120] on span "2025-10-01 06:28:11 AM UTC" at bounding box center [358, 118] width 50 height 6
click at [288, 118] on div "66c0...7148" at bounding box center [294, 118] width 65 height 6
click at [248, 118] on div "AltairOne" at bounding box center [222, 118] width 65 height 6
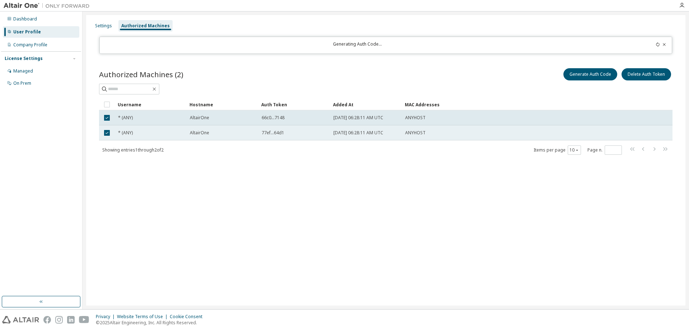
click at [177, 134] on div "* (ANY)" at bounding box center [150, 133] width 65 height 6
click at [321, 134] on div "77ef...64d1" at bounding box center [294, 133] width 65 height 6
drag, startPoint x: 280, startPoint y: 132, endPoint x: 257, endPoint y: 132, distance: 23.7
click at [257, 132] on tr "* (ANY) AltairOne 77ef...64d1 2025-10-01 06:28:11 AM UTC ANYHOST" at bounding box center [385, 132] width 573 height 15
click at [287, 132] on div "77ef...64d1" at bounding box center [294, 133] width 65 height 6
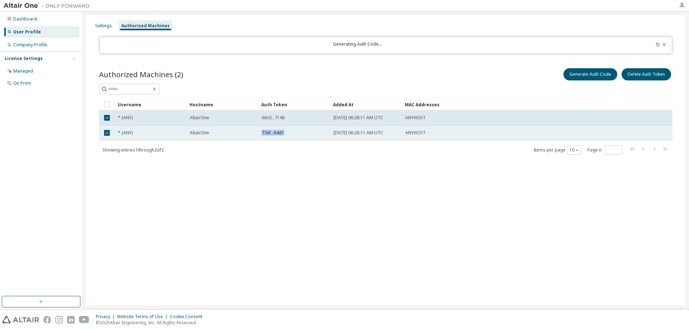
drag, startPoint x: 286, startPoint y: 132, endPoint x: 260, endPoint y: 132, distance: 25.8
click at [260, 132] on td "77ef...64d1" at bounding box center [294, 132] width 72 height 15
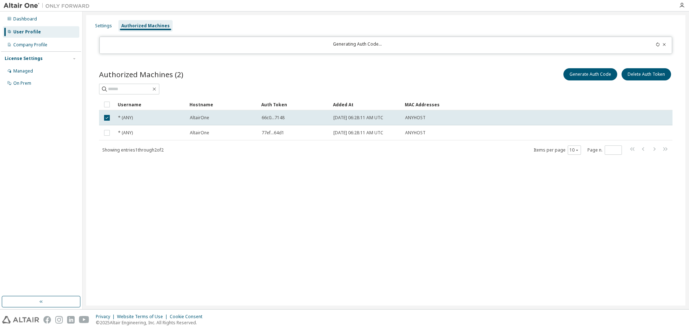
click at [271, 134] on span "77ef...64d1" at bounding box center [273, 133] width 23 height 6
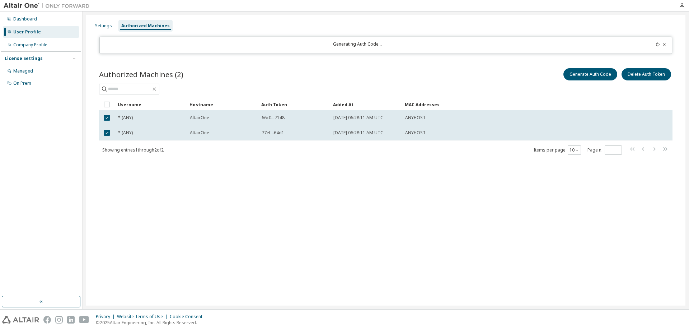
click at [186, 161] on div "Authorized Machines (2) Generate Auth Code Delete Auth Token Clear Load Save Sa…" at bounding box center [385, 116] width 591 height 116
drag, startPoint x: 101, startPoint y: 149, endPoint x: 179, endPoint y: 149, distance: 77.8
click at [179, 149] on div "Showing entries 1 through 2 of 2 Items per page 10 Page n. *" at bounding box center [385, 150] width 573 height 10
click at [182, 149] on div "Showing entries 1 through 2 of 2 Items per page 10 Page n. *" at bounding box center [385, 150] width 573 height 10
click at [218, 80] on div "Authorized Machines (2) Generate Auth Code Delete Auth Token" at bounding box center [385, 74] width 573 height 15
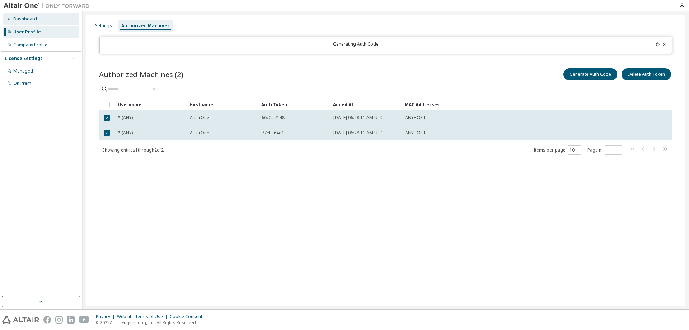
click at [25, 19] on div "Dashboard" at bounding box center [25, 19] width 24 height 6
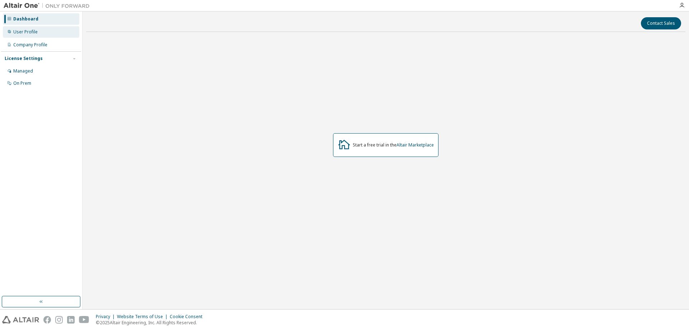
click at [19, 33] on div "User Profile" at bounding box center [25, 32] width 24 height 6
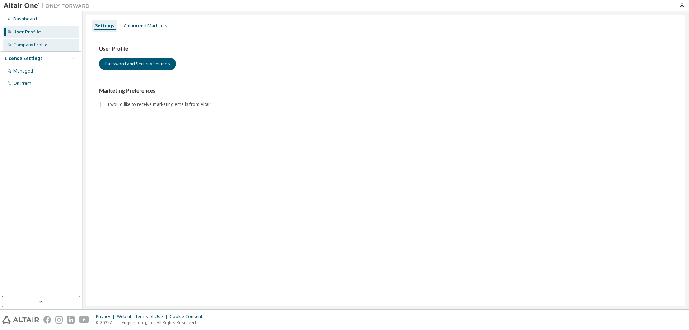
click at [23, 44] on div "Company Profile" at bounding box center [30, 45] width 34 height 6
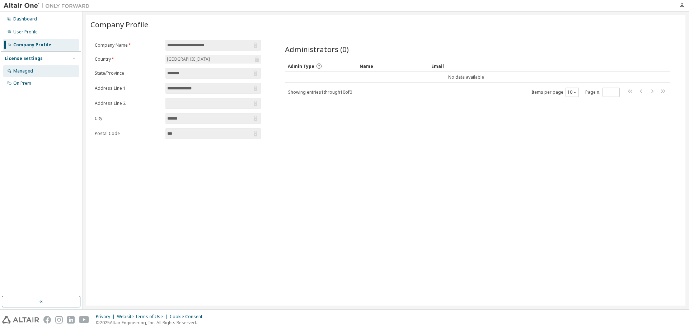
click at [26, 69] on div "Managed" at bounding box center [23, 71] width 20 height 6
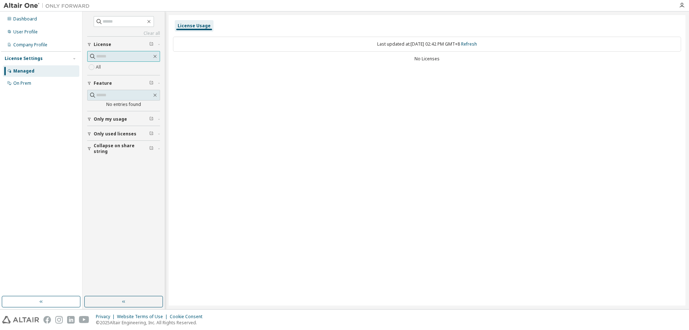
click at [114, 56] on input "text" at bounding box center [124, 56] width 56 height 7
click at [112, 119] on span "Only my usage" at bounding box center [110, 119] width 33 height 6
click at [113, 154] on span "Only used licenses" at bounding box center [115, 155] width 43 height 6
click at [110, 190] on span "Collapse on share string" at bounding box center [122, 189] width 56 height 11
click at [448, 98] on div "License Usage Last updated at: Wed 2025-10-01 02:42 PM GMT+8 Refresh No Licenses" at bounding box center [427, 160] width 517 height 290
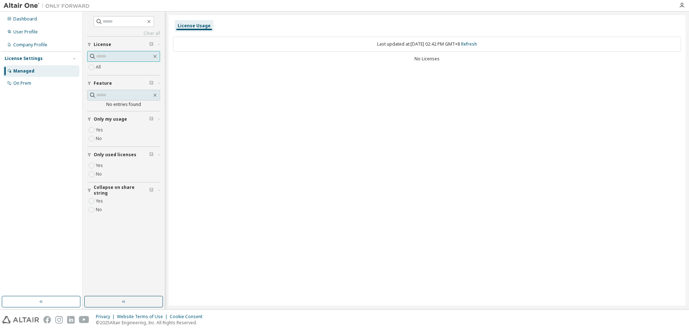
click at [93, 55] on icon at bounding box center [92, 56] width 7 height 7
click at [102, 57] on input "text" at bounding box center [124, 56] width 56 height 7
click at [109, 58] on input "text" at bounding box center [124, 56] width 56 height 7
click at [151, 42] on icon "button" at bounding box center [151, 44] width 4 height 4
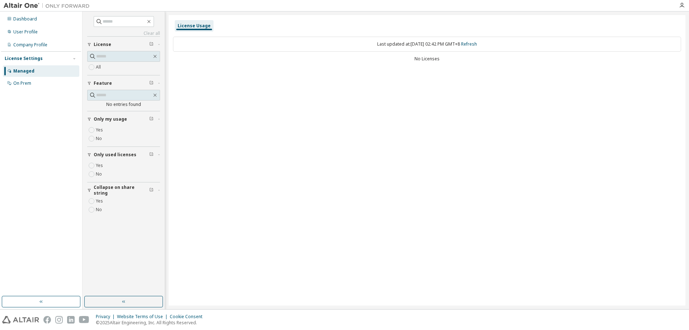
click at [151, 42] on icon "button" at bounding box center [151, 44] width 4 height 4
click at [285, 113] on div "License Usage Last updated at: Wed 2025-10-01 02:42 PM GMT+8 Refresh No Licenses" at bounding box center [427, 160] width 517 height 290
click at [92, 94] on icon at bounding box center [92, 94] width 7 height 7
click at [90, 94] on icon at bounding box center [92, 94] width 7 height 7
drag, startPoint x: 121, startPoint y: 97, endPoint x: 134, endPoint y: 95, distance: 13.4
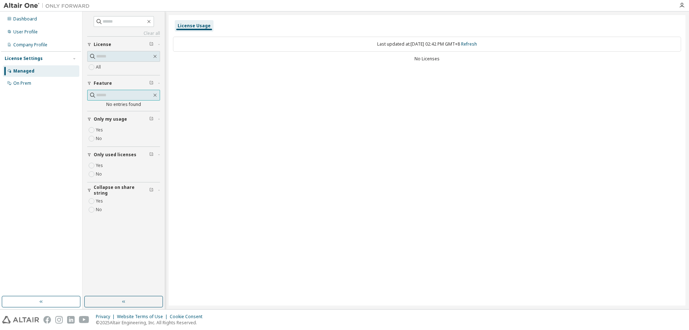
click at [122, 97] on input "text" at bounding box center [124, 94] width 56 height 7
click at [135, 95] on input "text" at bounding box center [124, 94] width 56 height 7
click at [151, 82] on icon "button" at bounding box center [151, 82] width 4 height 4
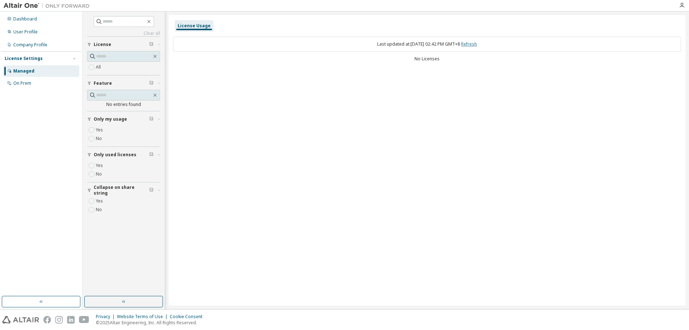
click at [476, 42] on link "Refresh" at bounding box center [469, 44] width 16 height 6
click at [151, 42] on icon "button" at bounding box center [151, 44] width 4 height 4
click at [32, 42] on div "Company Profile" at bounding box center [30, 45] width 34 height 6
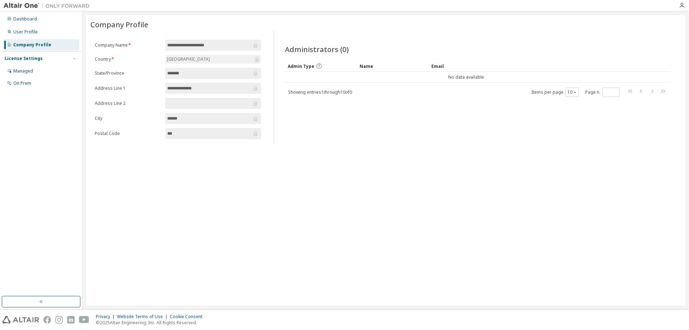
click at [223, 46] on input "**********" at bounding box center [209, 45] width 85 height 7
drag, startPoint x: 202, startPoint y: 177, endPoint x: 194, endPoint y: 137, distance: 40.9
click at [203, 177] on div "**********" at bounding box center [385, 160] width 599 height 290
click at [401, 170] on div "**********" at bounding box center [385, 160] width 599 height 290
click at [338, 76] on td "No data available" at bounding box center [466, 77] width 362 height 11
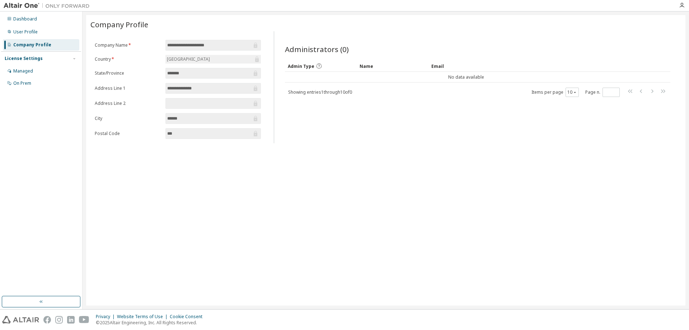
click at [318, 67] on icon at bounding box center [319, 66] width 6 height 6
click at [324, 67] on div "Admin Type" at bounding box center [321, 65] width 66 height 11
click at [122, 23] on span "Company Profile" at bounding box center [119, 24] width 58 height 10
click at [199, 43] on input "**********" at bounding box center [209, 45] width 85 height 7
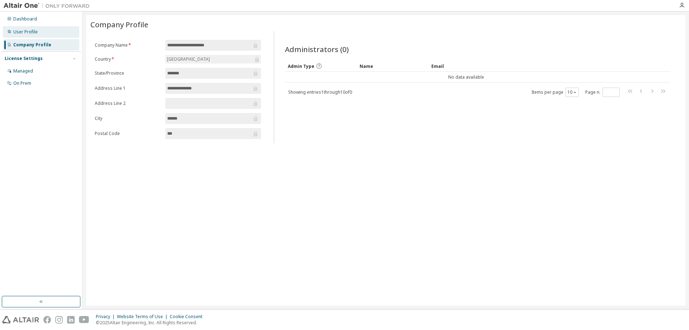
click at [28, 30] on div "User Profile" at bounding box center [25, 32] width 24 height 6
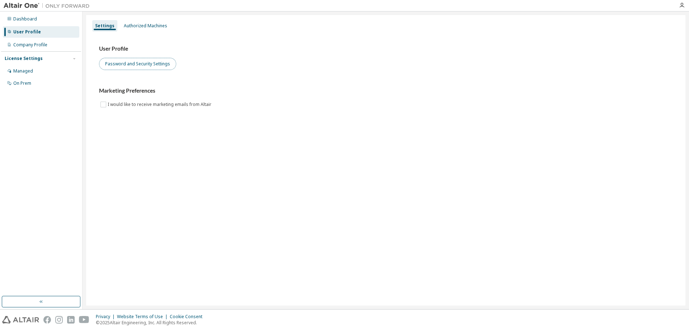
click at [152, 61] on button "Password and Security Settings" at bounding box center [137, 64] width 77 height 12
click at [147, 29] on div "Authorized Machines" at bounding box center [145, 25] width 49 height 11
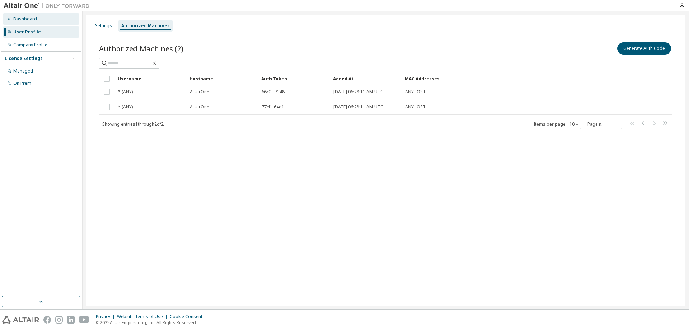
click at [23, 22] on div "Dashboard" at bounding box center [41, 18] width 76 height 11
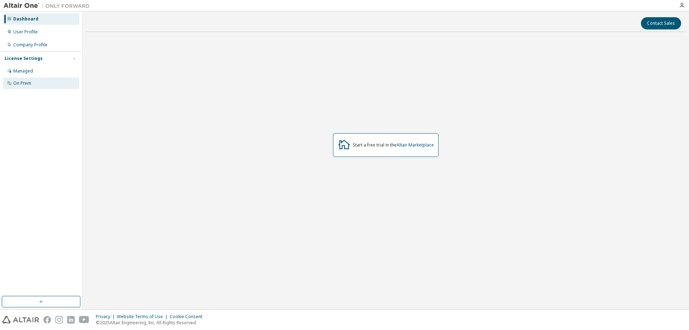
click at [22, 85] on div "On Prem" at bounding box center [22, 83] width 18 height 6
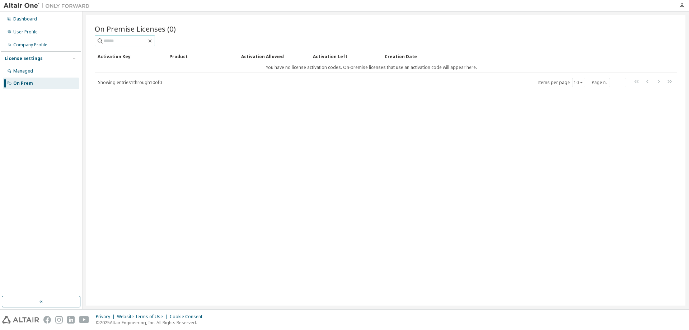
click at [121, 39] on input "text" at bounding box center [125, 40] width 43 height 7
drag, startPoint x: 266, startPoint y: 65, endPoint x: 489, endPoint y: 67, distance: 223.5
click at [489, 67] on td "You have no license activation codes. On-premise licenses that use an activatio…" at bounding box center [371, 67] width 553 height 11
copy td "You have no license activation codes. On-premise licenses that use an activatio…"
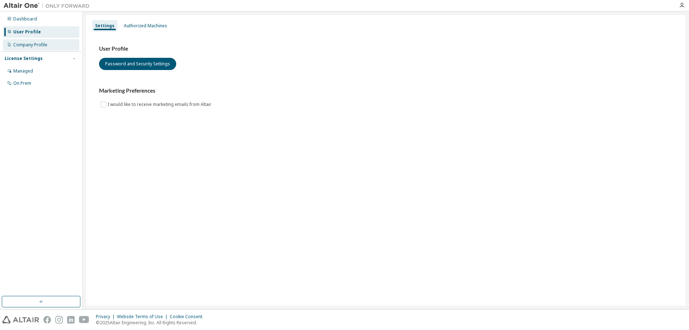
click at [16, 43] on div "Company Profile" at bounding box center [30, 45] width 34 height 6
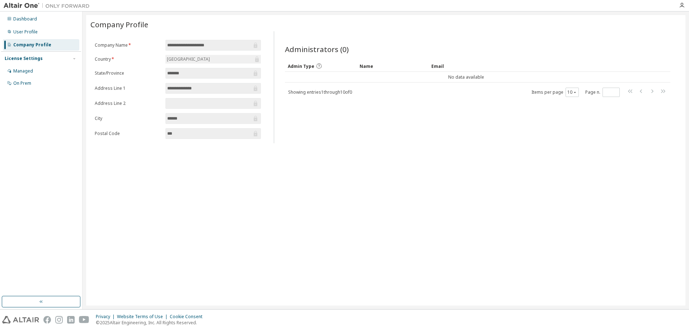
click at [206, 50] on span "**********" at bounding box center [212, 45] width 95 height 11
drag, startPoint x: 348, startPoint y: 123, endPoint x: 347, endPoint y: 111, distance: 12.2
click at [348, 123] on div "Administrators (0) Clear Load Save Save As Field Operator Value Select filter S…" at bounding box center [477, 90] width 403 height 108
click at [438, 88] on div "Showing entries 1 through 10 of 0 Items per page 10 Page n. *" at bounding box center [477, 92] width 385 height 10
click at [462, 77] on td "No data available" at bounding box center [466, 77] width 362 height 11
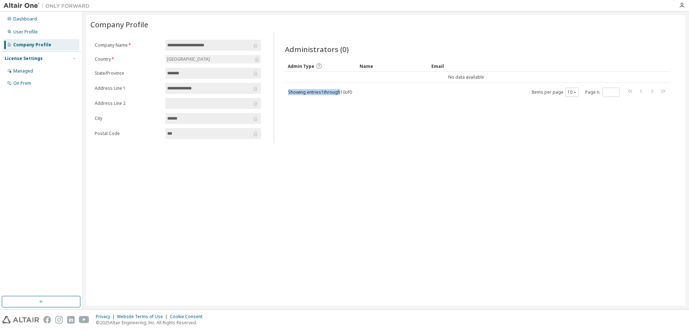
drag, startPoint x: 361, startPoint y: 95, endPoint x: 377, endPoint y: 97, distance: 15.9
click at [369, 96] on div "Showing entries 1 through 10 of 0 Items per page 10 Page n. *" at bounding box center [477, 92] width 385 height 10
click at [377, 97] on div "Administrators (0) Clear Load Save Save As Field Operator Value Select filter S…" at bounding box center [477, 90] width 403 height 108
click at [37, 32] on div "User Profile" at bounding box center [25, 32] width 24 height 6
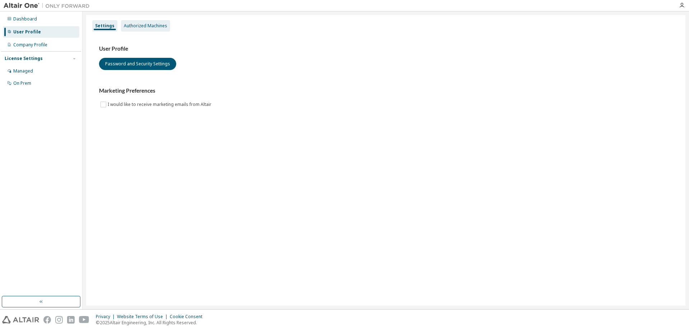
click at [156, 22] on div "Authorized Machines" at bounding box center [145, 25] width 49 height 11
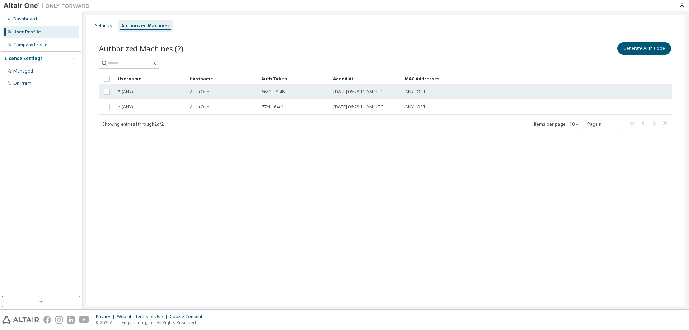
click at [194, 93] on span "AltairOne" at bounding box center [199, 92] width 19 height 6
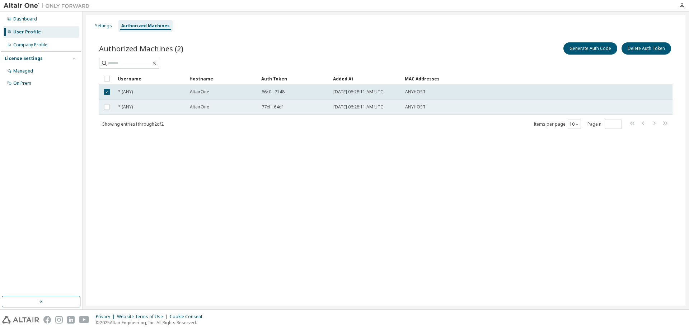
click at [178, 108] on div "* (ANY)" at bounding box center [150, 107] width 65 height 6
click at [285, 108] on div "77ef...64d1" at bounding box center [294, 107] width 65 height 6
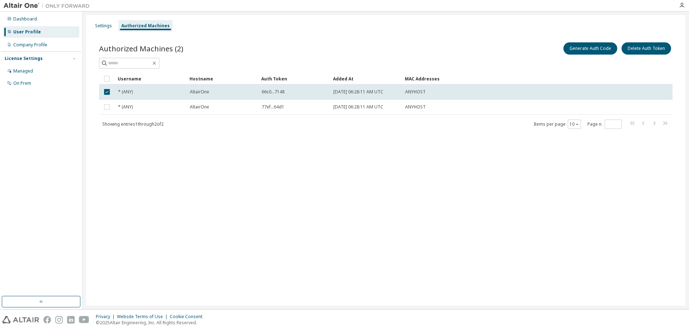
click at [364, 183] on div "Settings Authorized Machines Authorized Machines (2) Generate Auth Code Delete …" at bounding box center [385, 160] width 599 height 290
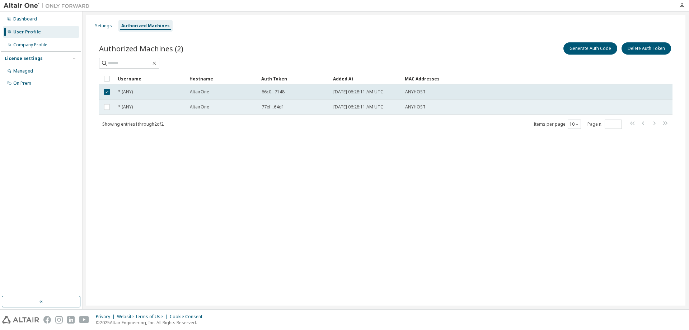
click at [156, 104] on div "* (ANY)" at bounding box center [150, 107] width 65 height 6
click at [207, 90] on span "AltairOne" at bounding box center [199, 92] width 19 height 6
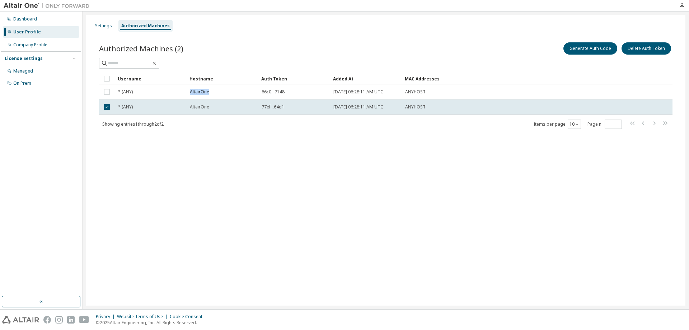
click at [207, 90] on span "AltairOne" at bounding box center [199, 92] width 19 height 6
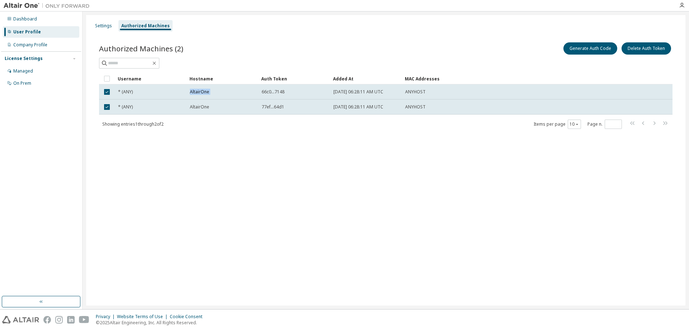
click at [207, 90] on span "AltairOne" at bounding box center [199, 92] width 19 height 6
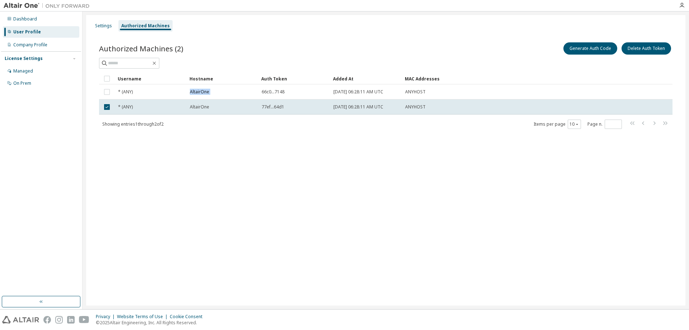
click at [207, 90] on span "AltairOne" at bounding box center [199, 92] width 19 height 6
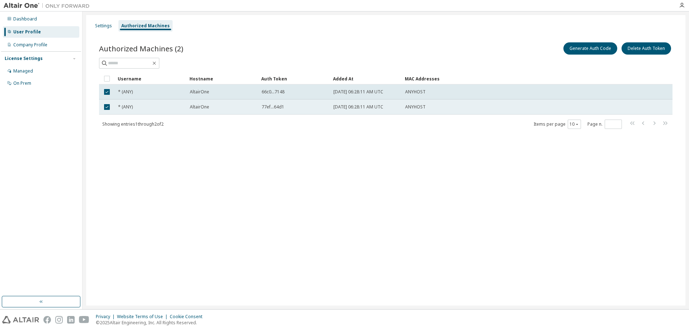
click at [206, 108] on span "AltairOne" at bounding box center [199, 107] width 19 height 6
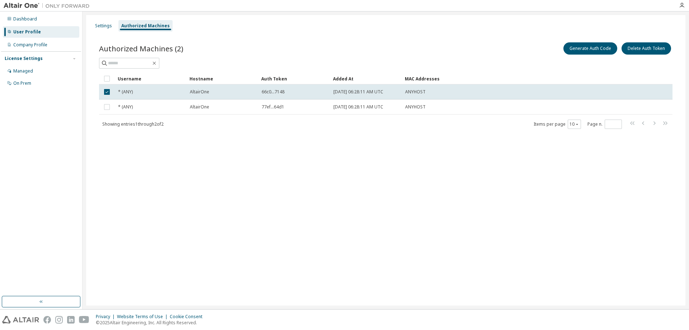
click at [128, 25] on div "Authorized Machines" at bounding box center [145, 26] width 48 height 6
drag, startPoint x: 185, startPoint y: 51, endPoint x: 99, endPoint y: 49, distance: 86.5
click at [96, 49] on div "Authorized Machines (2) Generate Auth Code Delete Auth Token Clear Load Save Sa…" at bounding box center [385, 90] width 591 height 116
copy span "Authorized Machines (2)"
click at [178, 182] on div "Settings Authorized Machines Authorized Machines (2) Generate Auth Code Delete …" at bounding box center [385, 160] width 599 height 290
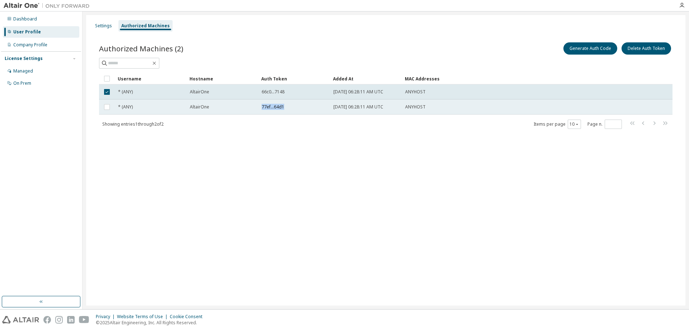
drag, startPoint x: 290, startPoint y: 108, endPoint x: 249, endPoint y: 108, distance: 41.3
click at [249, 108] on tr "* (ANY) AltairOne 77ef...64d1 2025-10-01 06:28:11 AM UTC ANYHOST" at bounding box center [385, 106] width 573 height 15
click at [273, 140] on div "Authorized Machines (2) Generate Auth Code Delete Auth Token Clear Load Save Sa…" at bounding box center [385, 90] width 591 height 116
click at [42, 135] on div "Dashboard User Profile Company Profile License Settings Managed On Prem" at bounding box center [41, 154] width 80 height 282
click at [109, 182] on div "Settings Authorized Machines Authorized Machines (2) Generate Auth Code Delete …" at bounding box center [385, 160] width 599 height 290
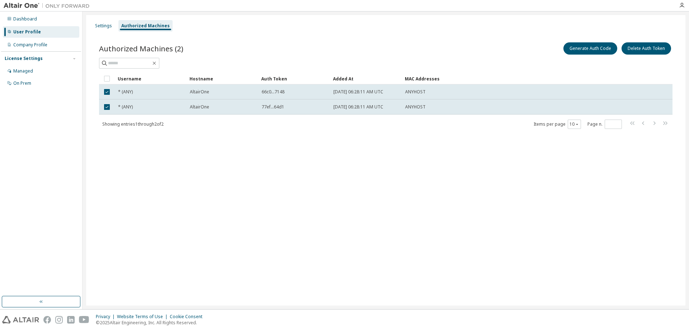
click at [423, 179] on div "Settings Authorized Machines Authorized Machines (2) Generate Auth Code Delete …" at bounding box center [385, 160] width 599 height 290
drag, startPoint x: 435, startPoint y: 258, endPoint x: 440, endPoint y: 252, distance: 8.2
click at [436, 258] on div "Settings Authorized Machines Authorized Machines (2) Generate Auth Code Delete …" at bounding box center [385, 160] width 599 height 290
drag, startPoint x: 527, startPoint y: 171, endPoint x: 541, endPoint y: 150, distance: 25.8
click at [527, 171] on div "Settings Authorized Machines Authorized Machines (2) Generate Auth Code Delete …" at bounding box center [385, 160] width 599 height 290
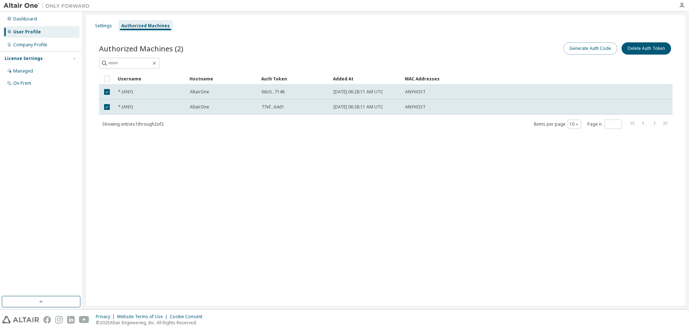
click at [599, 49] on button "Generate Auth Code" at bounding box center [590, 48] width 54 height 12
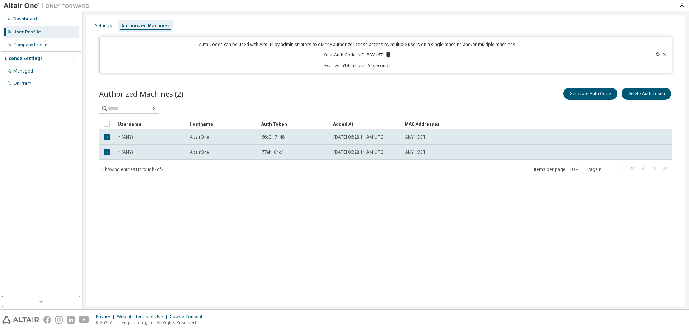
drag, startPoint x: 201, startPoint y: 44, endPoint x: 447, endPoint y: 69, distance: 246.6
click at [447, 69] on div "Auth Codes can be used with Almutil by administrators to quickly authorize lice…" at bounding box center [385, 55] width 573 height 37
copy div "Auth Codes can be used with Almutil by administrators to quickly authorize lice…"
click at [344, 86] on div "Authorized Machines (2) Generate Auth Code Delete Auth Token" at bounding box center [385, 93] width 573 height 15
click at [350, 133] on td "2025-10-01 06:28:11 AM UTC" at bounding box center [366, 137] width 72 height 15
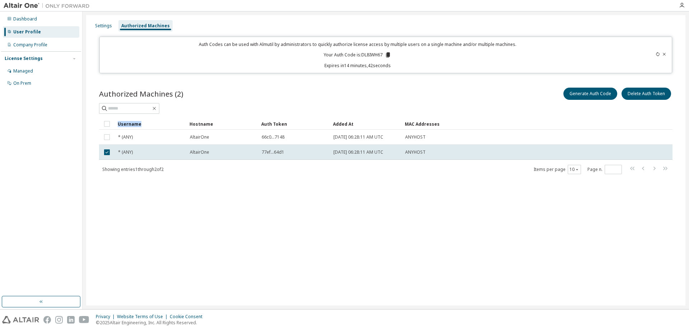
drag, startPoint x: 452, startPoint y: 157, endPoint x: 149, endPoint y: 124, distance: 304.9
click at [185, 217] on div "Settings Authorized Machines Auth Codes can be used with Almutil by administrat…" at bounding box center [385, 160] width 599 height 290
click at [28, 23] on div "Dashboard" at bounding box center [41, 18] width 76 height 11
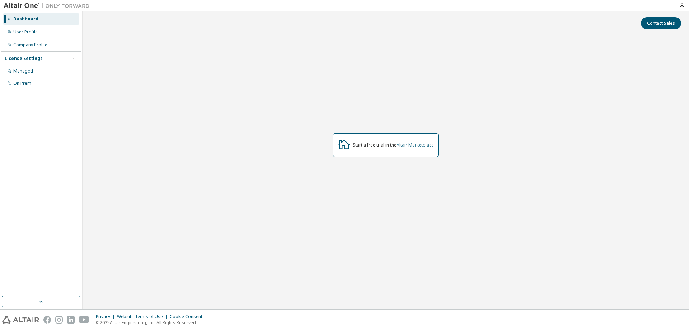
click at [415, 147] on link "Altair Marketplace" at bounding box center [414, 145] width 37 height 6
